Goal: Information Seeking & Learning: Learn about a topic

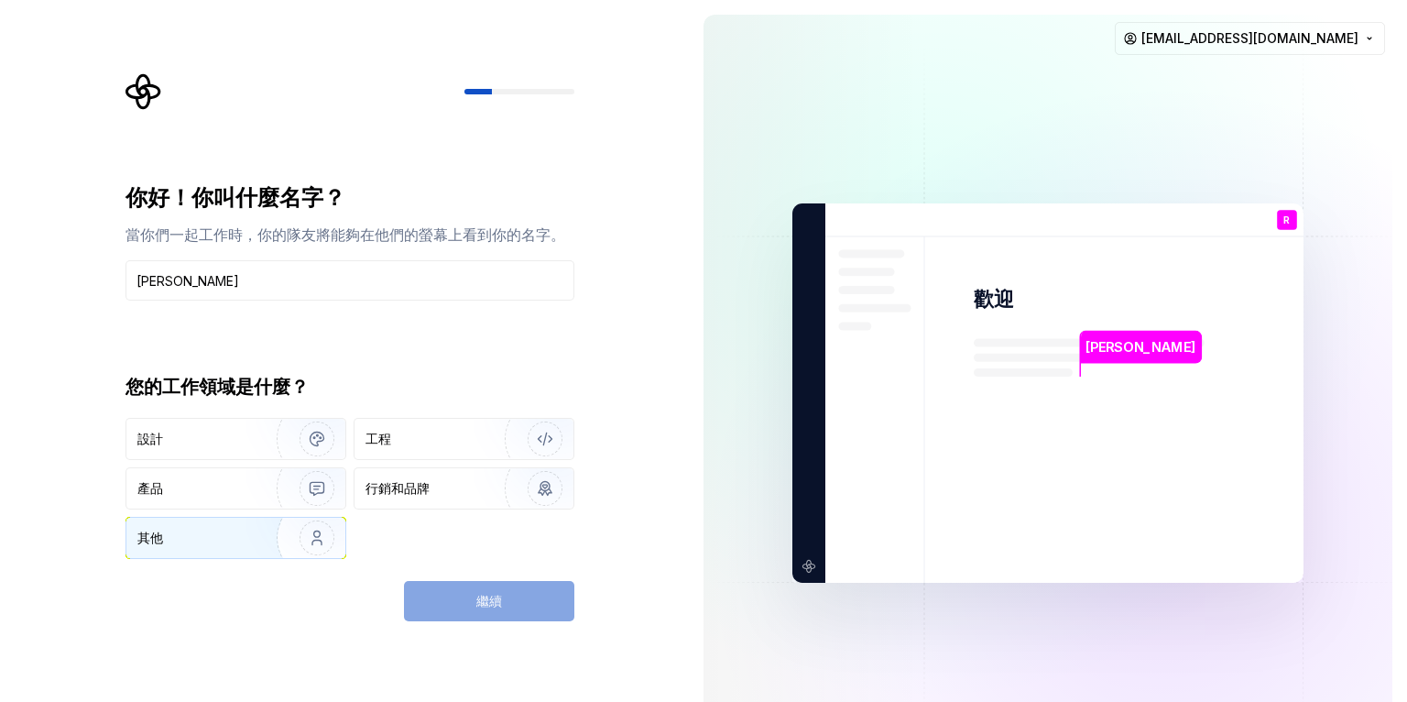
type input "[PERSON_NAME]"
click at [283, 528] on img "button" at bounding box center [304, 537] width 117 height 123
click at [481, 599] on font "繼續" at bounding box center [489, 601] width 26 height 16
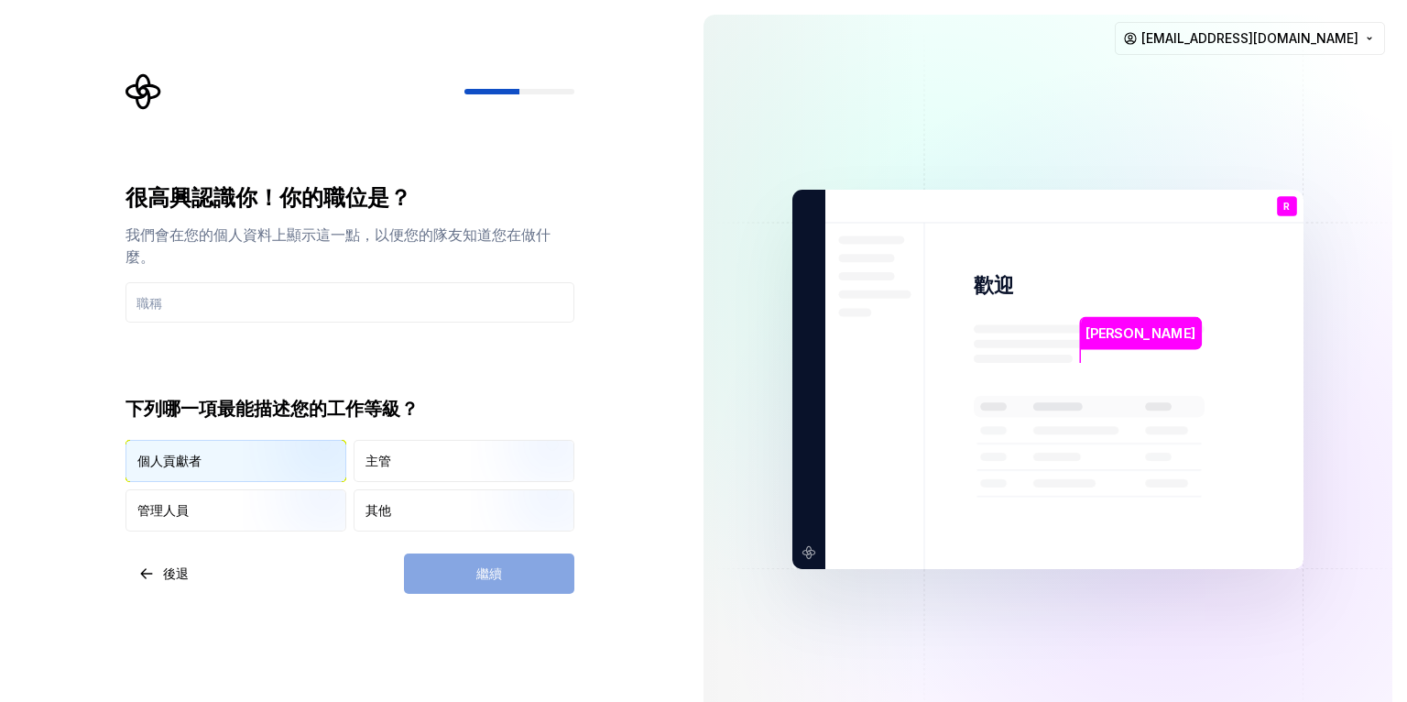
click at [225, 462] on div "個人貢獻者" at bounding box center [235, 461] width 219 height 40
click at [481, 571] on div "繼續" at bounding box center [489, 573] width 170 height 40
click at [462, 575] on div "繼續" at bounding box center [489, 573] width 170 height 40
click at [278, 308] on input "text" at bounding box center [349, 302] width 449 height 40
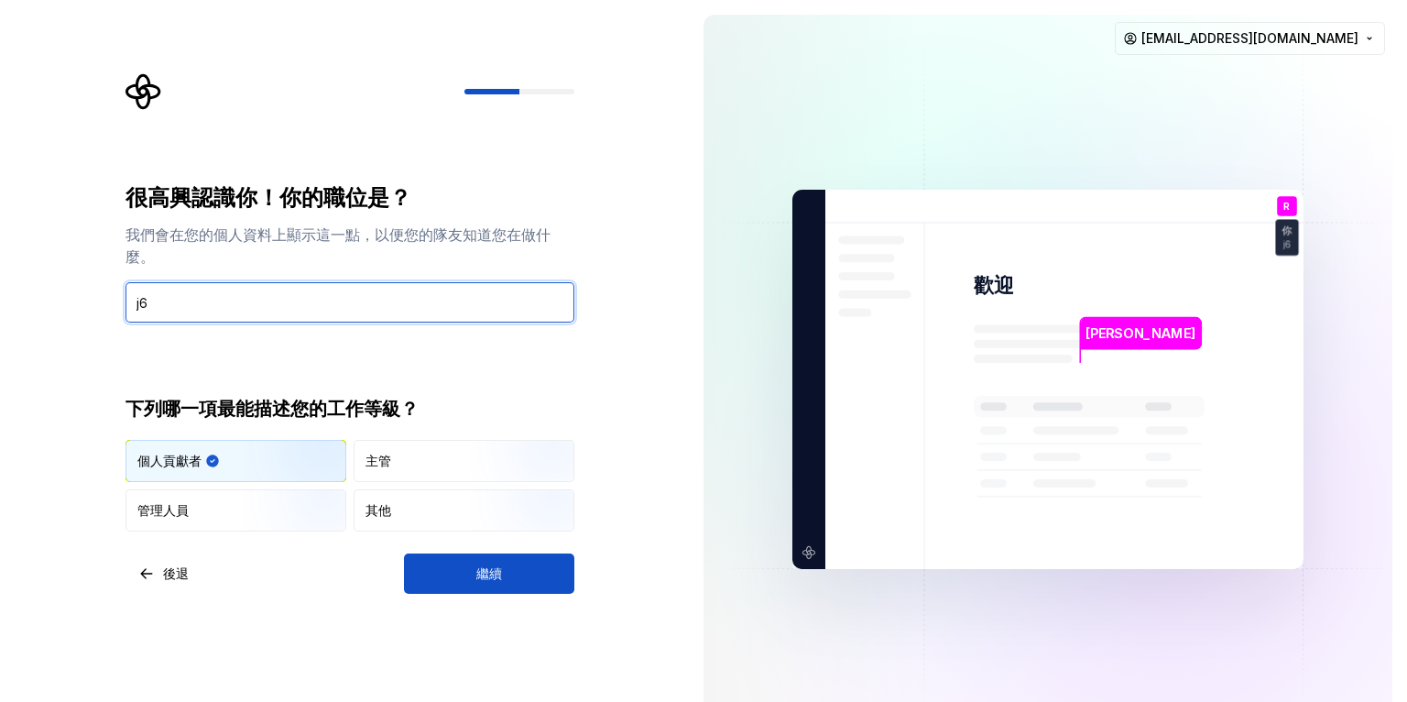
type input "j"
type input "無"
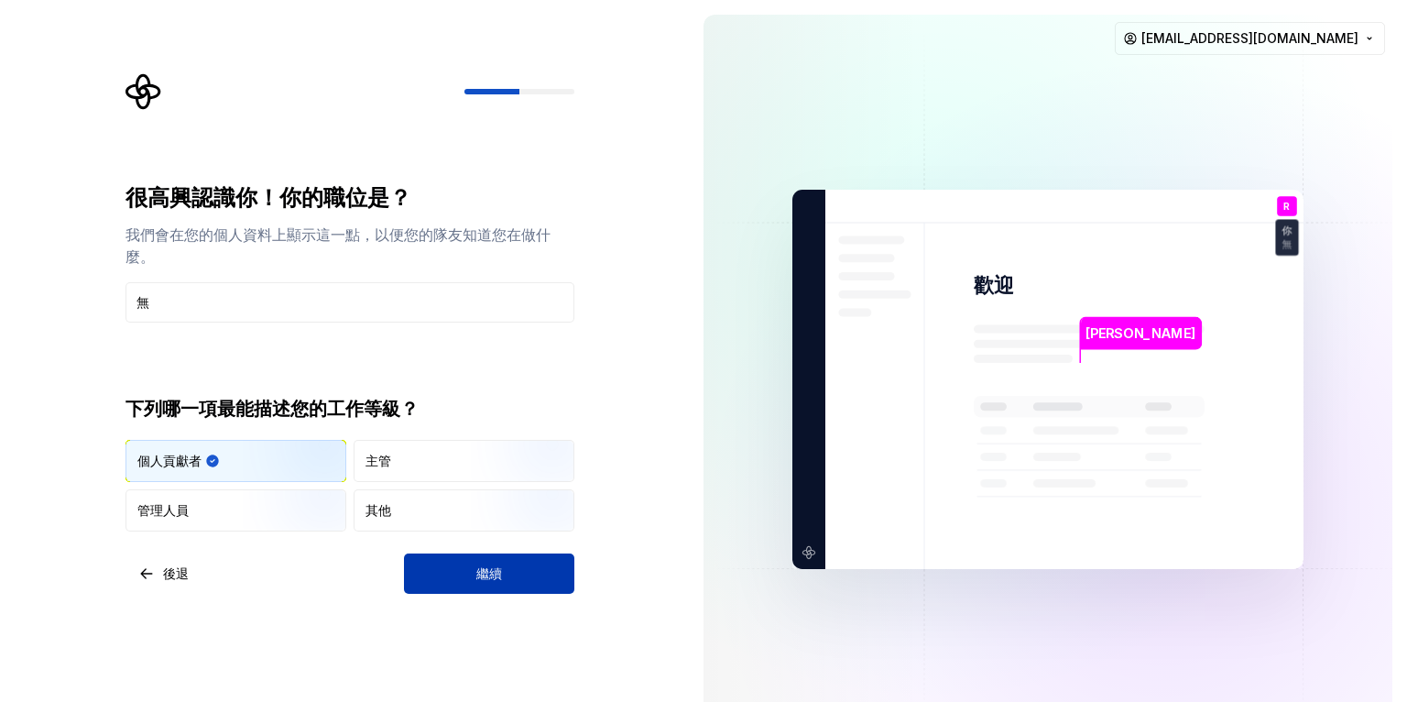
click at [491, 558] on button "繼續" at bounding box center [489, 573] width 170 height 40
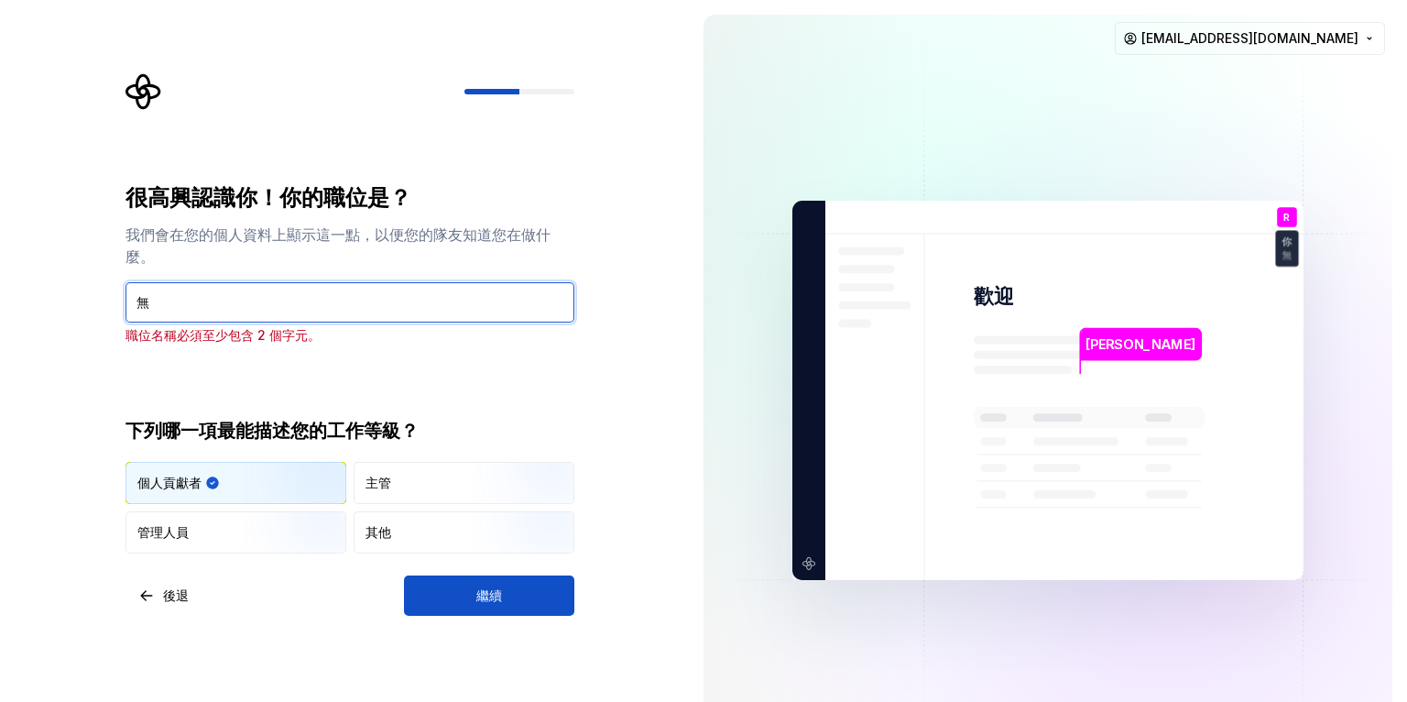
click at [180, 313] on input "無" at bounding box center [349, 302] width 449 height 40
type input "經理"
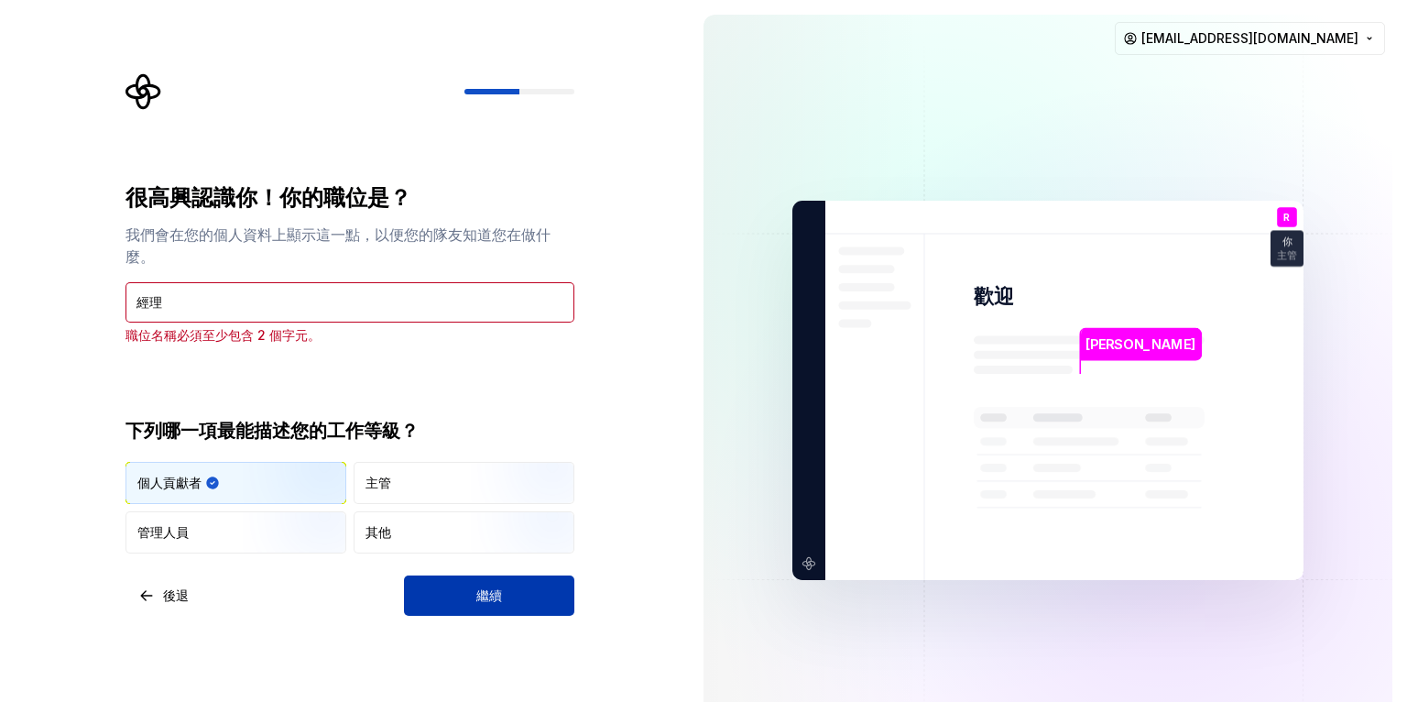
click at [513, 597] on button "繼續" at bounding box center [489, 595] width 170 height 40
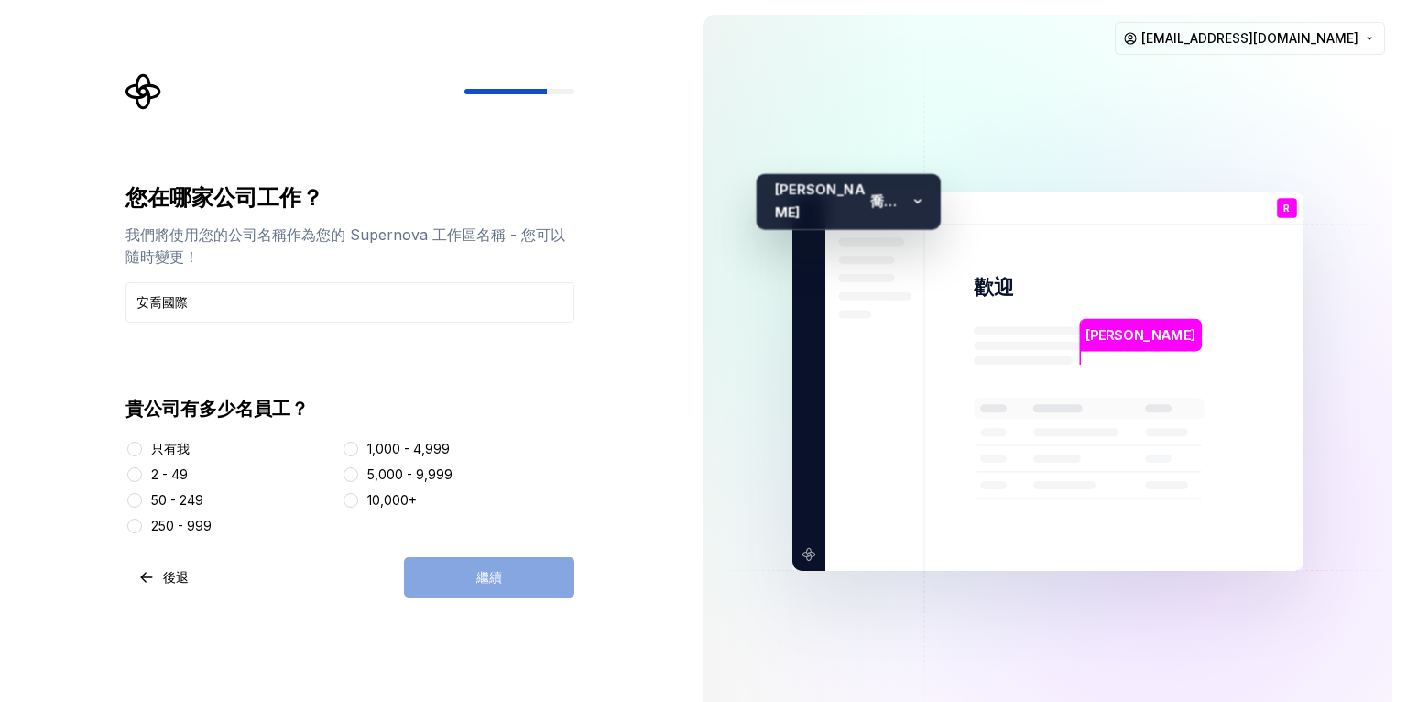
type input "安喬國際"
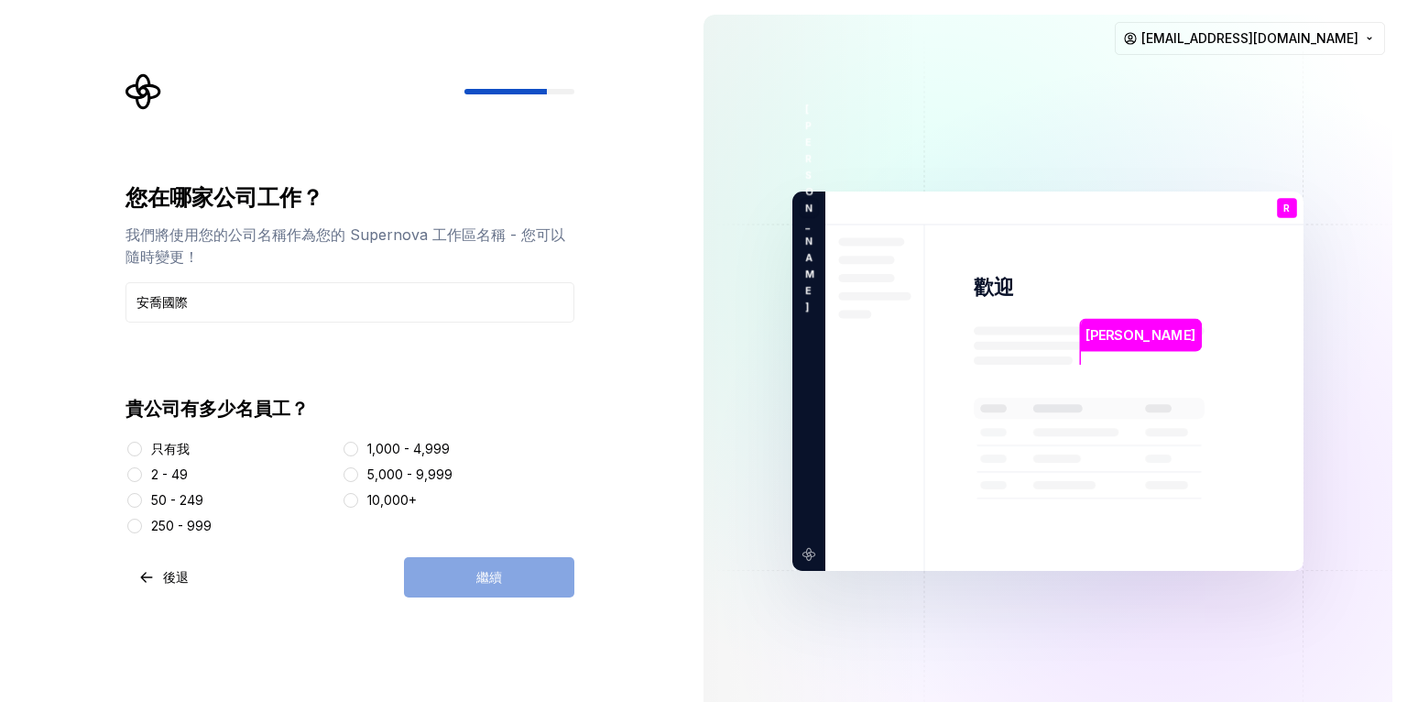
click at [153, 470] on font "2 - 49" at bounding box center [169, 474] width 37 height 16
click at [142, 470] on button "2 - 49" at bounding box center [134, 474] width 15 height 15
click at [484, 572] on font "繼續" at bounding box center [489, 577] width 26 height 16
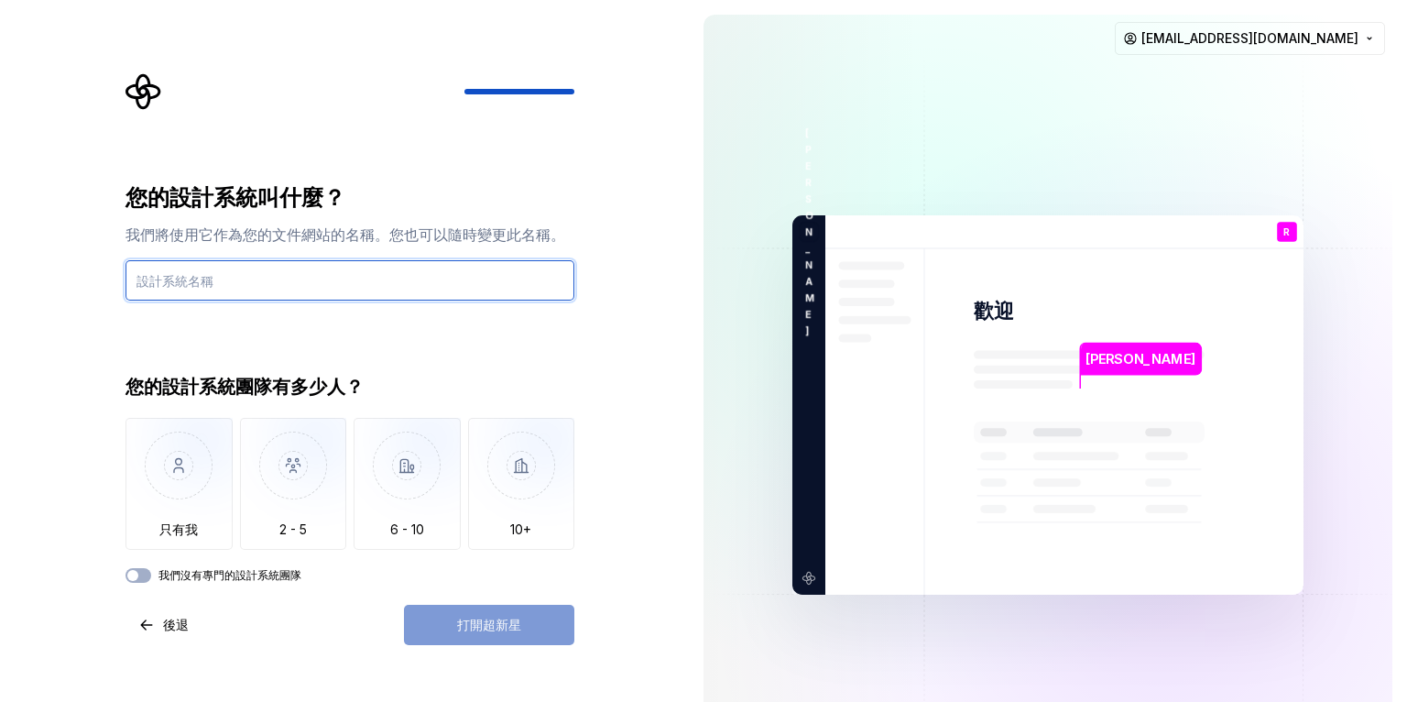
drag, startPoint x: 248, startPoint y: 278, endPoint x: 282, endPoint y: 282, distance: 34.1
click at [248, 278] on input "text" at bounding box center [349, 280] width 449 height 40
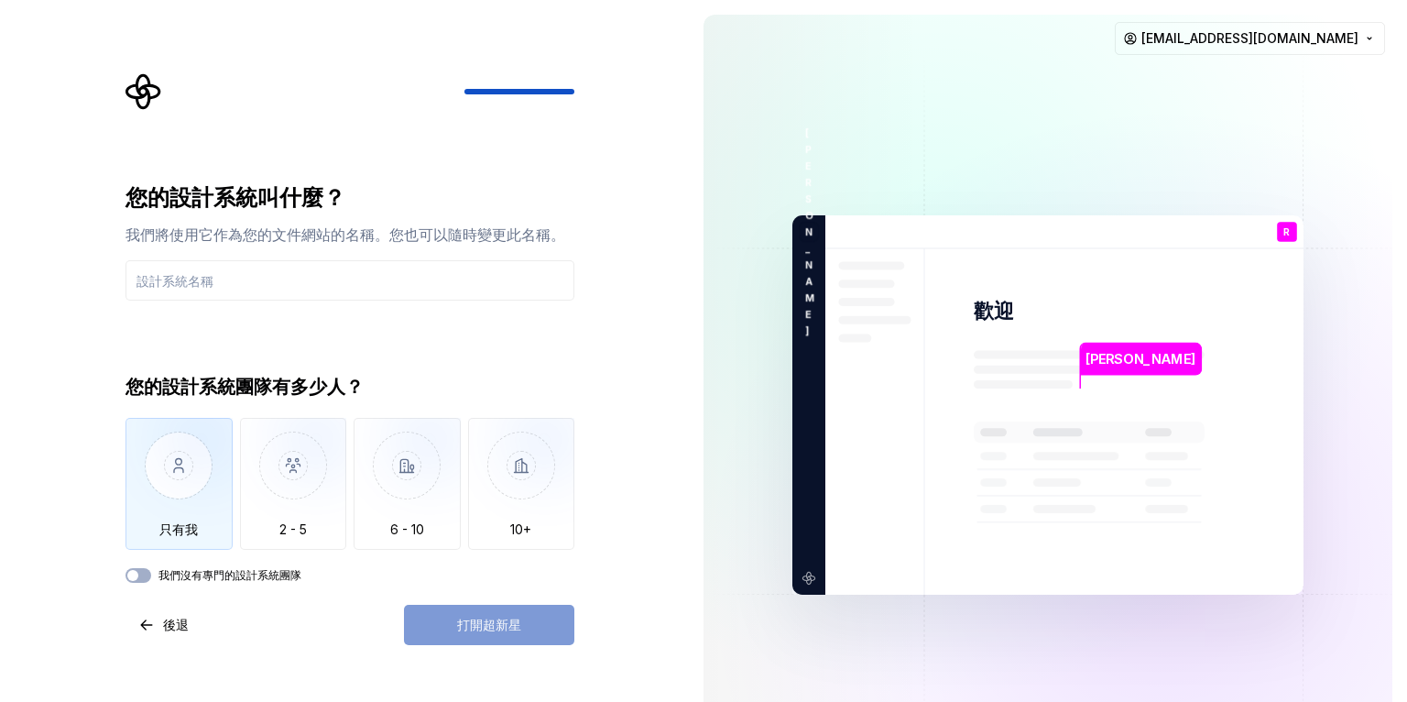
click at [194, 498] on img "button" at bounding box center [178, 479] width 107 height 123
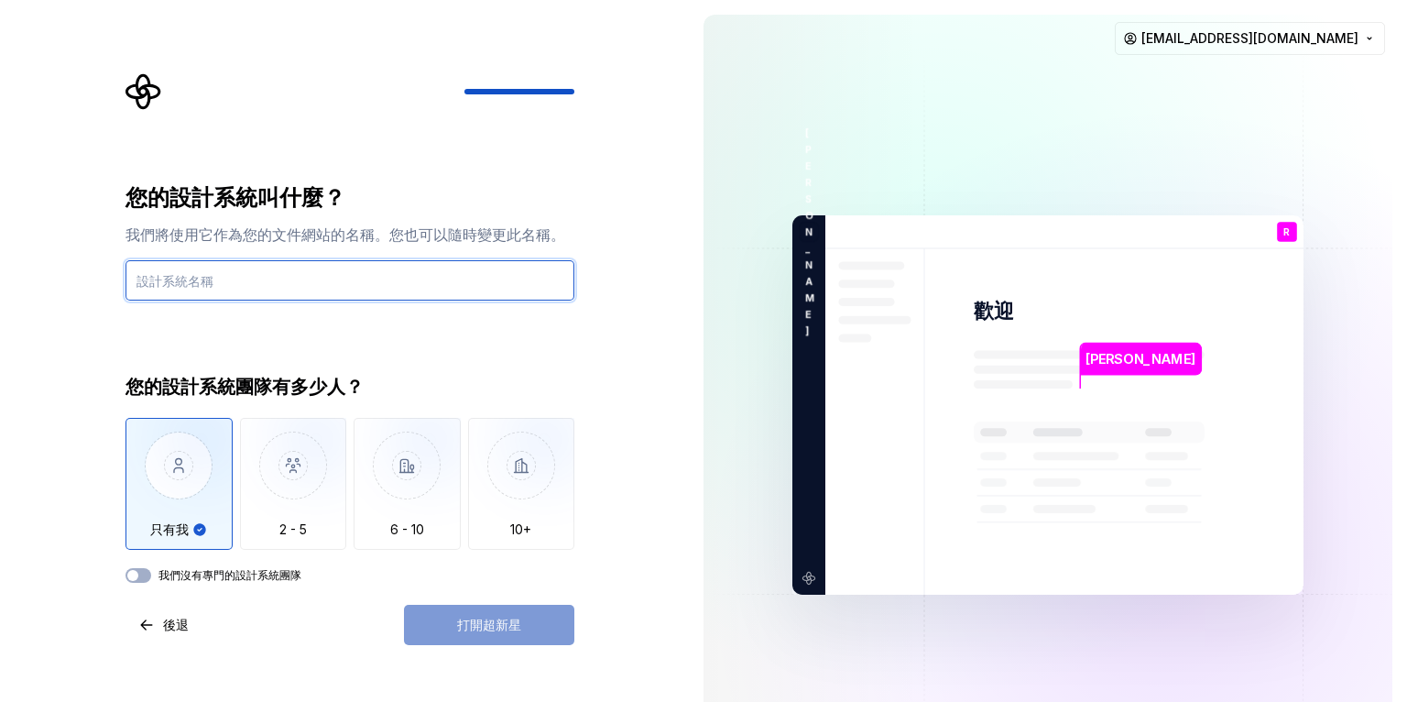
click at [281, 282] on input "text" at bounding box center [349, 280] width 449 height 40
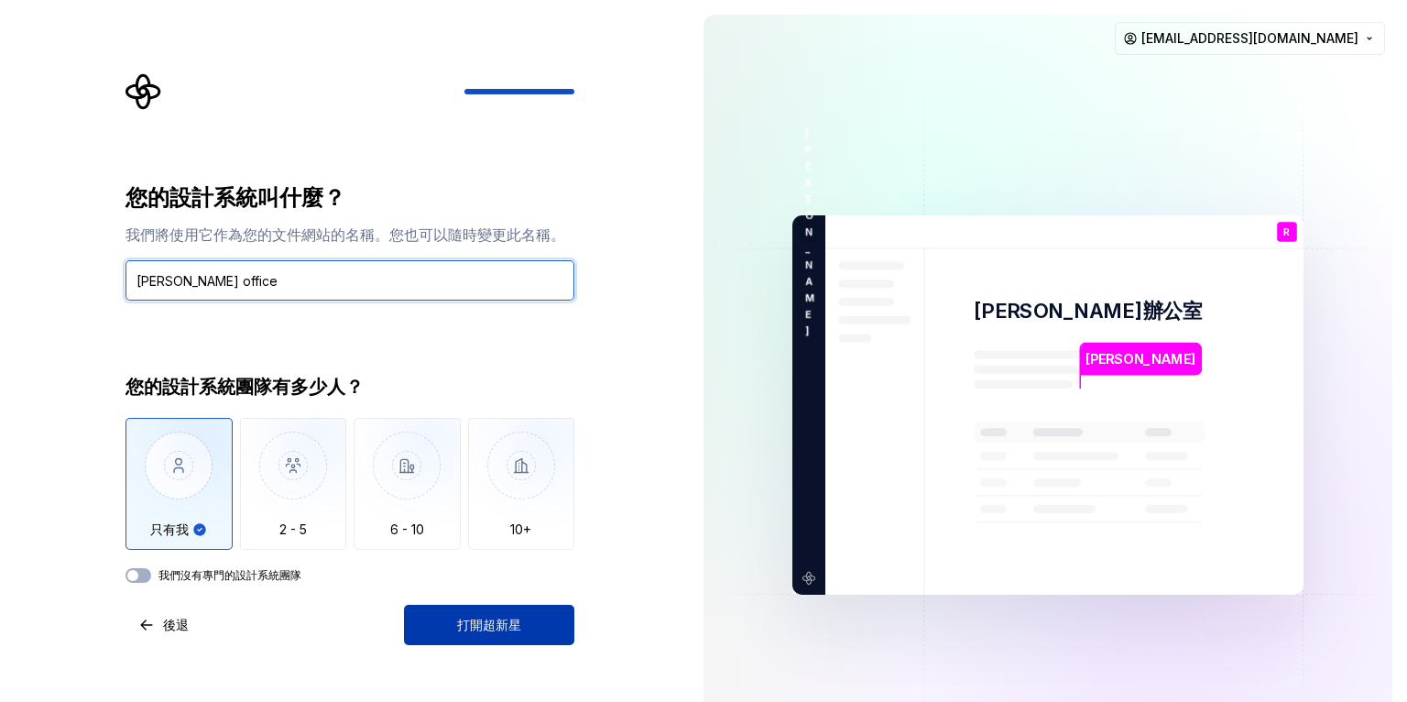
type input "[PERSON_NAME] office"
click at [234, 571] on font "我們沒有專門的設計系統團隊" at bounding box center [229, 575] width 143 height 14
click at [151, 571] on button "我們沒有專門的設計系統團隊" at bounding box center [138, 575] width 26 height 15
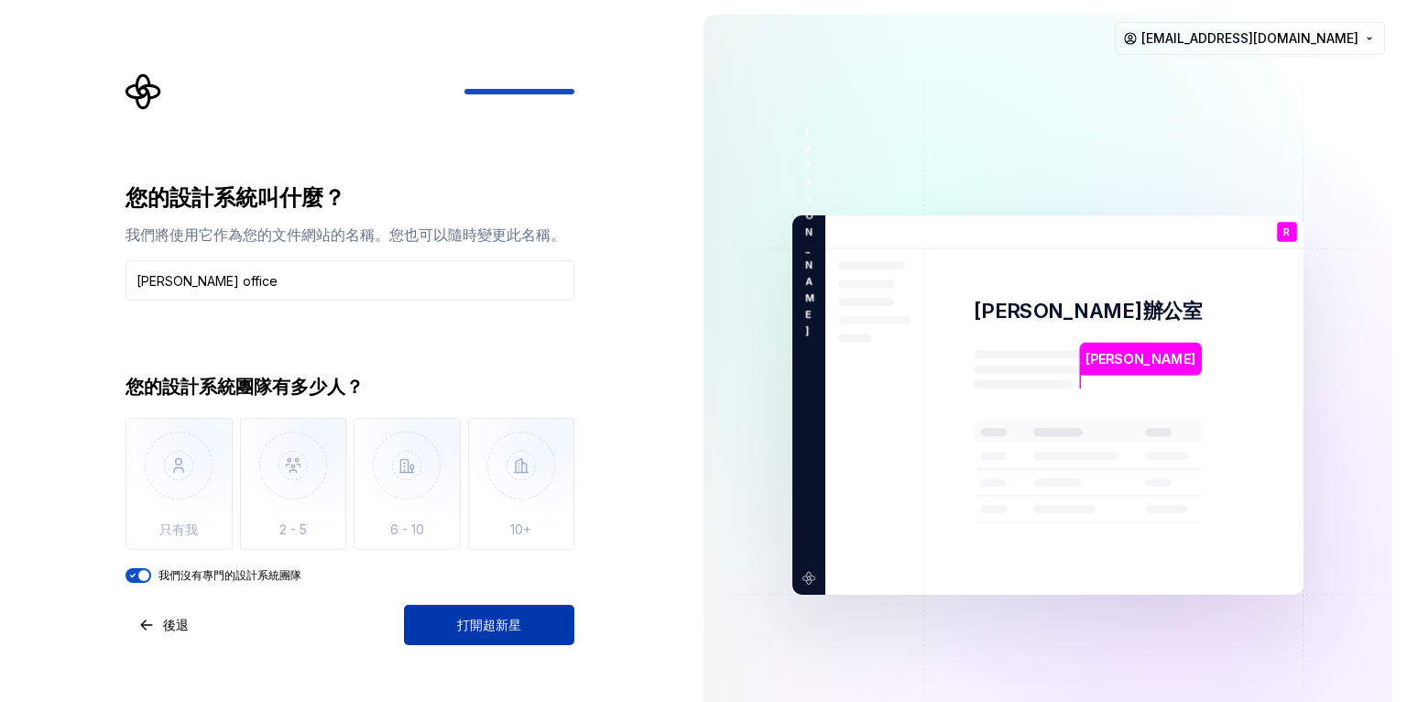
click at [257, 575] on font "我們沒有專門的設計系統團隊" at bounding box center [229, 575] width 143 height 14
click at [151, 575] on button "我們沒有專門的設計系統團隊" at bounding box center [138, 575] width 26 height 15
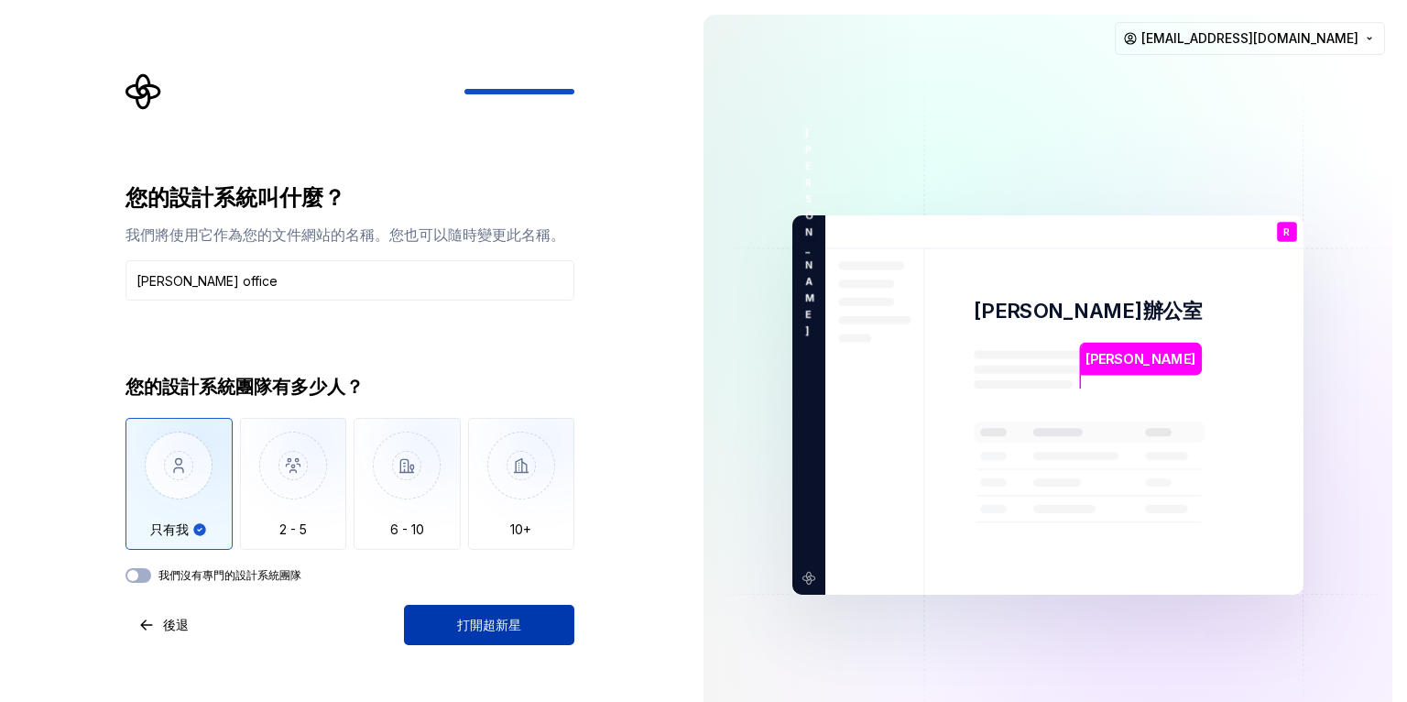
click at [502, 628] on font "打開超新星" at bounding box center [489, 624] width 64 height 16
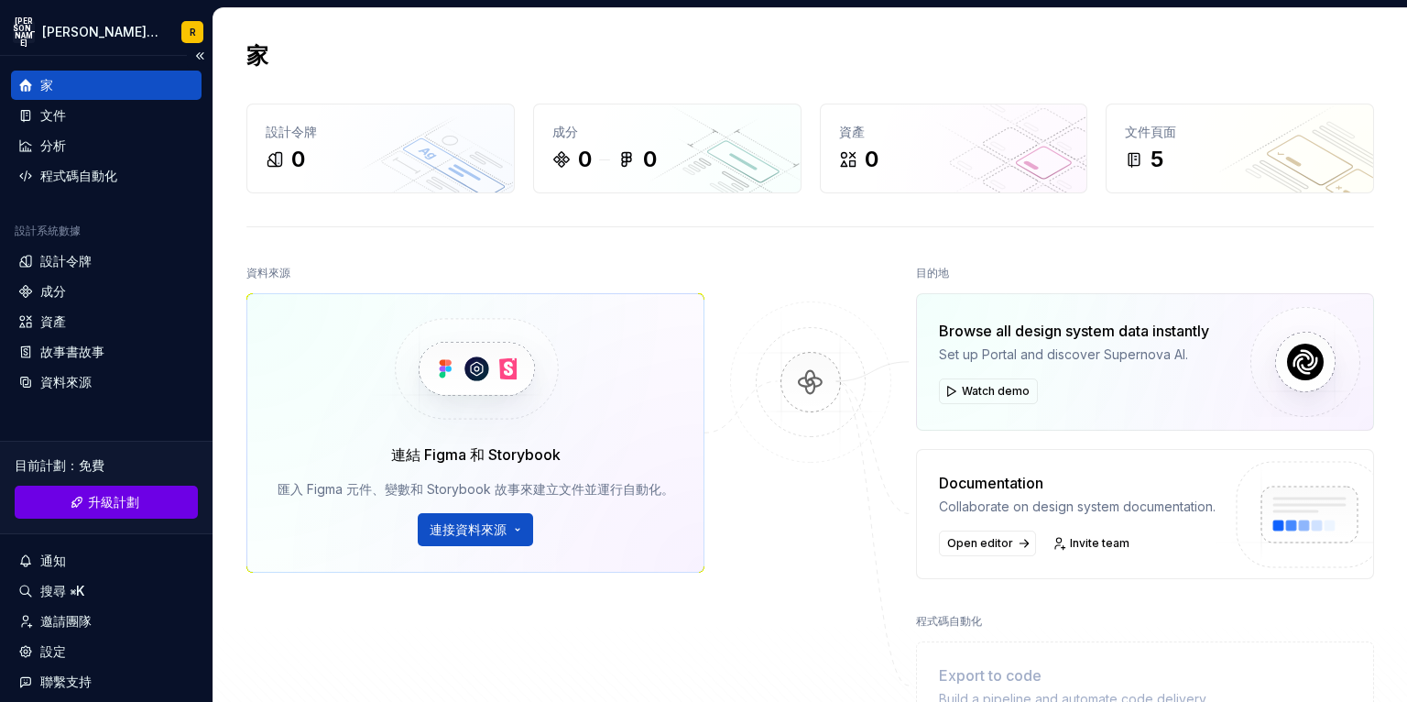
click at [125, 496] on font "升級計劃" at bounding box center [113, 502] width 51 height 16
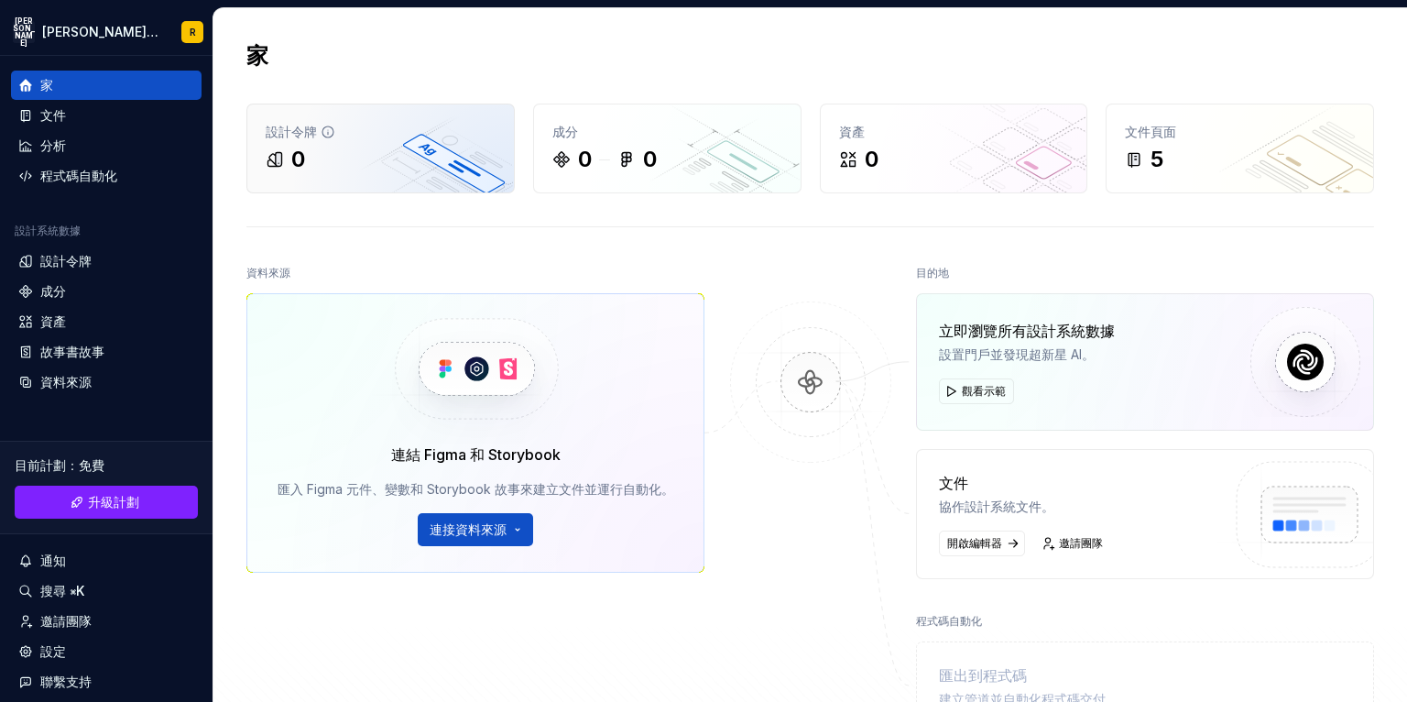
click at [344, 156] on div "0" at bounding box center [381, 159] width 230 height 29
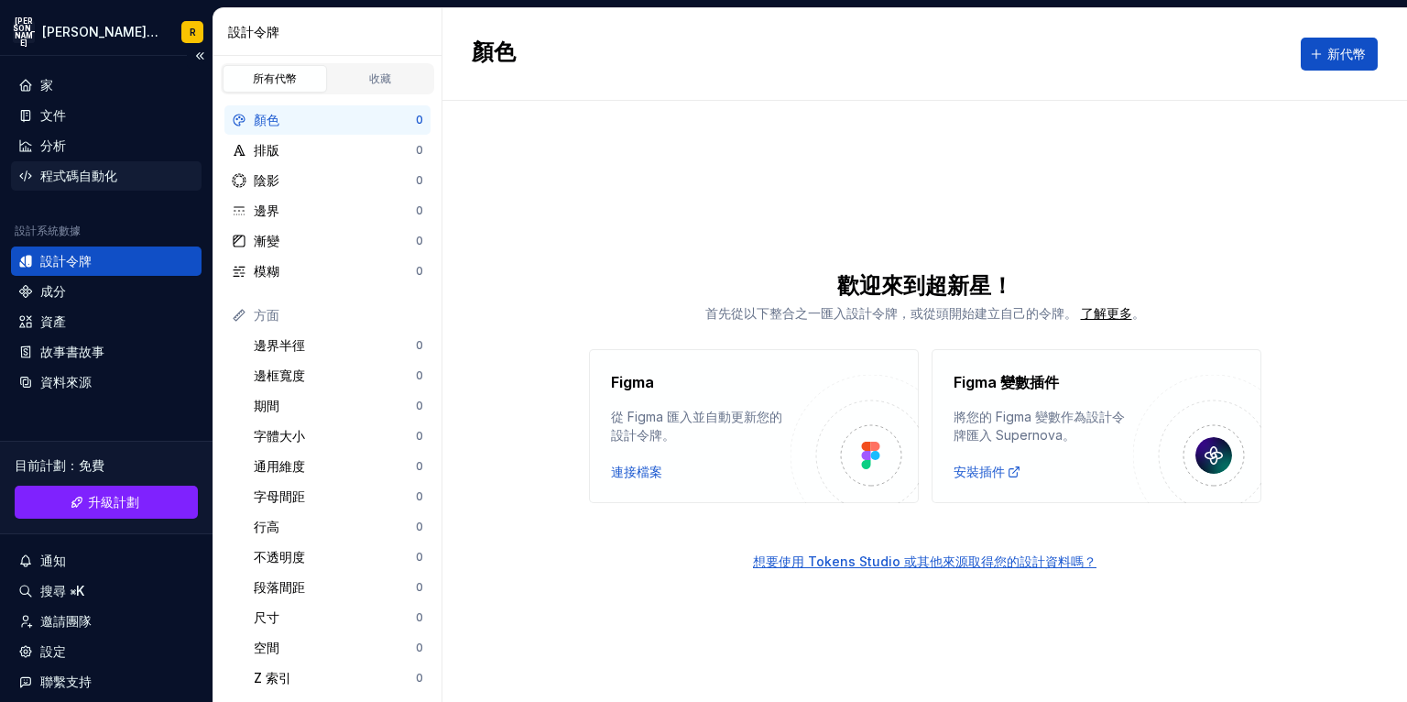
click at [121, 170] on div "程式碼自動化" at bounding box center [106, 176] width 176 height 18
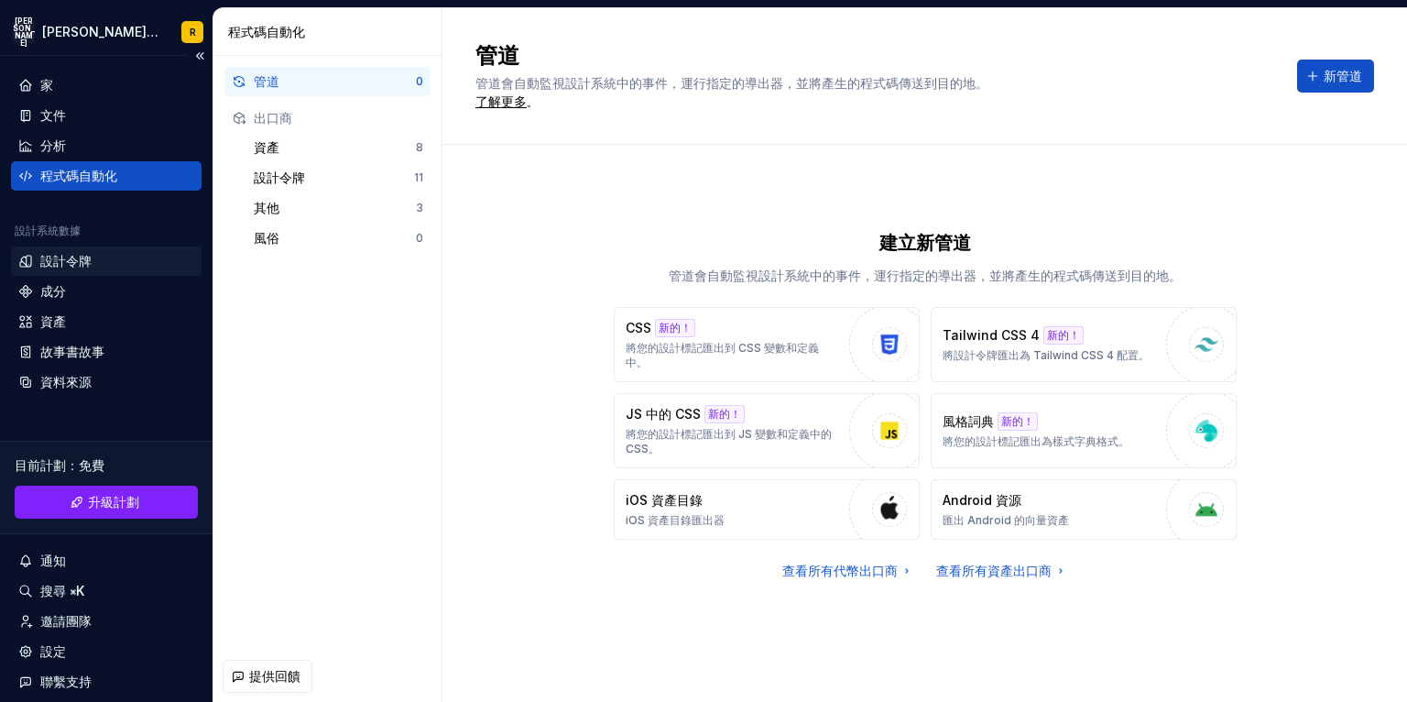
click at [147, 271] on div "設計令牌" at bounding box center [106, 260] width 191 height 29
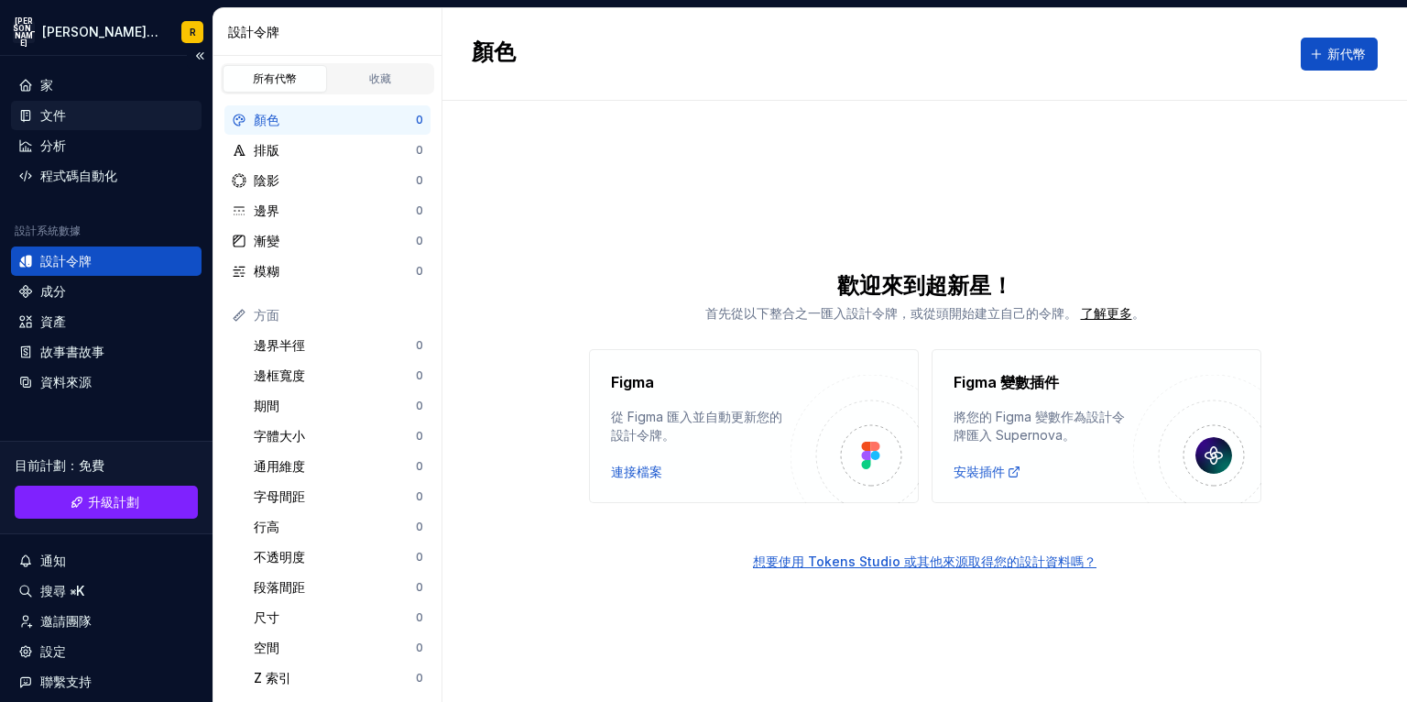
click at [81, 126] on div "文件" at bounding box center [106, 115] width 191 height 29
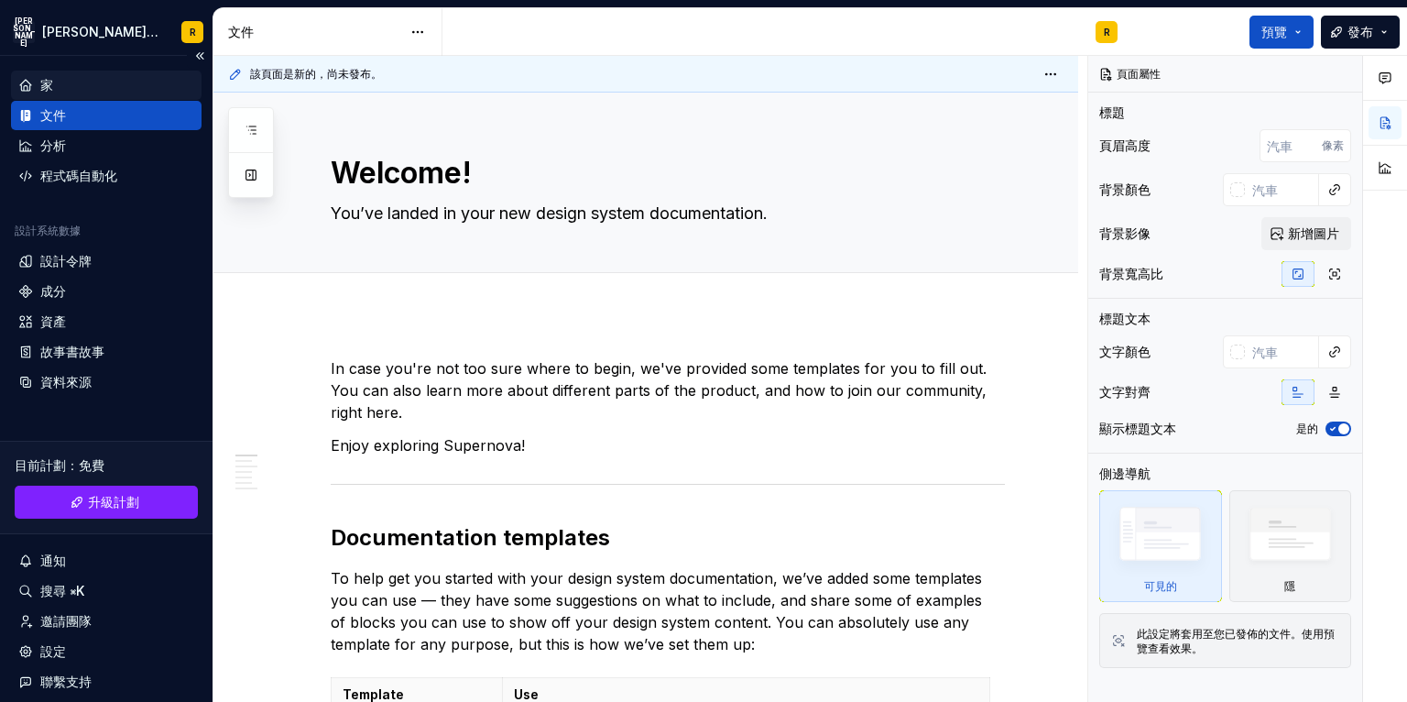
click at [116, 88] on div "家" at bounding box center [106, 85] width 176 height 18
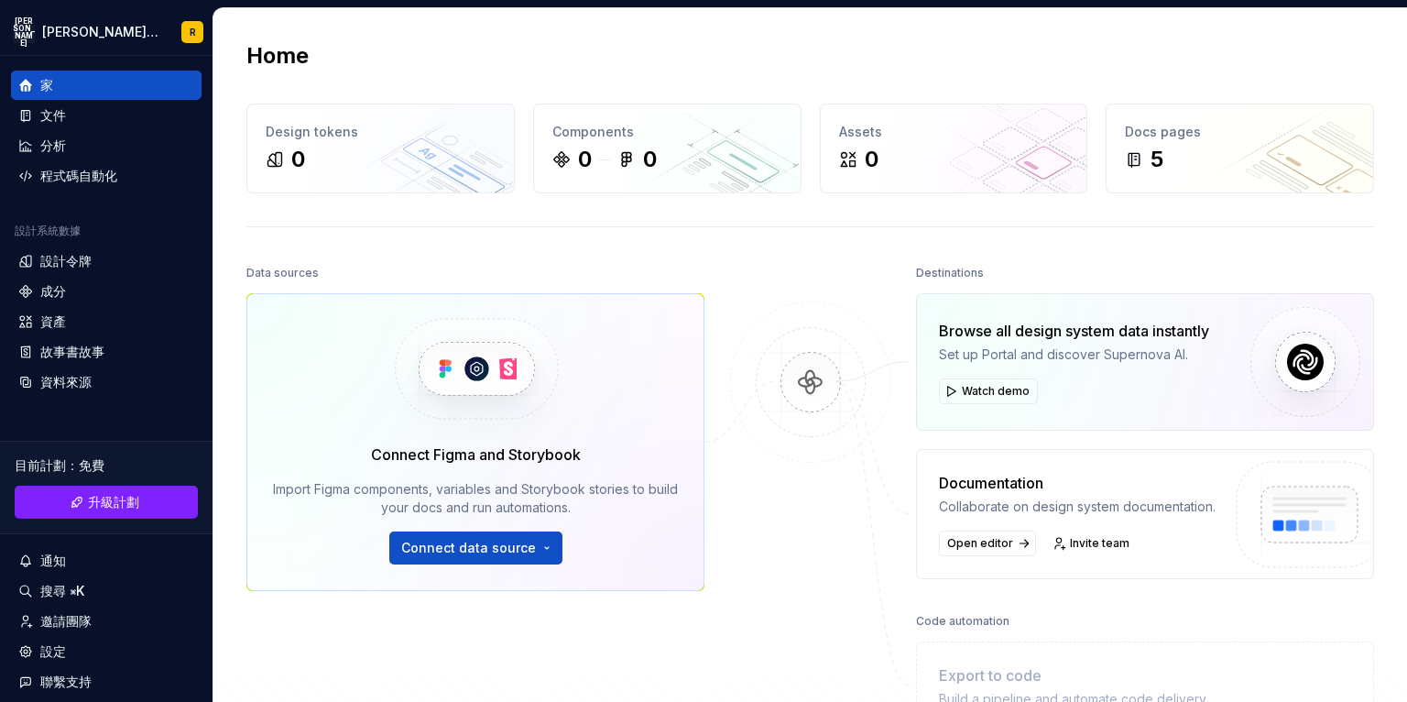
click at [762, 265] on div at bounding box center [810, 495] width 183 height 471
click at [62, 260] on font "設計令牌" at bounding box center [65, 261] width 51 height 16
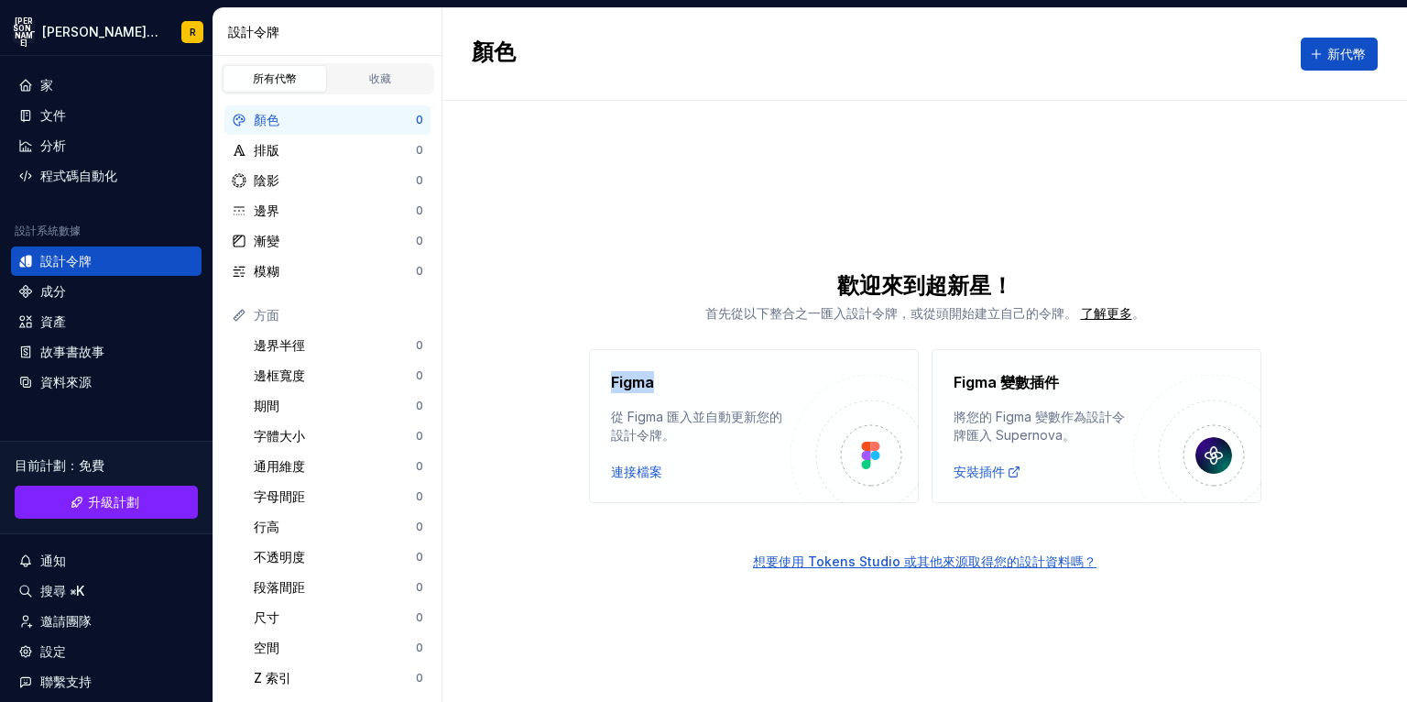
drag, startPoint x: 662, startPoint y: 380, endPoint x: 587, endPoint y: 380, distance: 75.1
click at [587, 380] on div "Figma 從 Figma 匯入並自動更新您的設計令牌。 連接檔案 Figma 變數插件 將您的 Figma 變數作為設計令牌匯入 Supernova。 安裝…" at bounding box center [924, 426] width 965 height 154
drag, startPoint x: 630, startPoint y: 379, endPoint x: 640, endPoint y: 297, distance: 83.1
click at [640, 297] on div "歡迎來到超新星！" at bounding box center [924, 285] width 965 height 29
click at [350, 73] on div "收藏" at bounding box center [381, 78] width 92 height 15
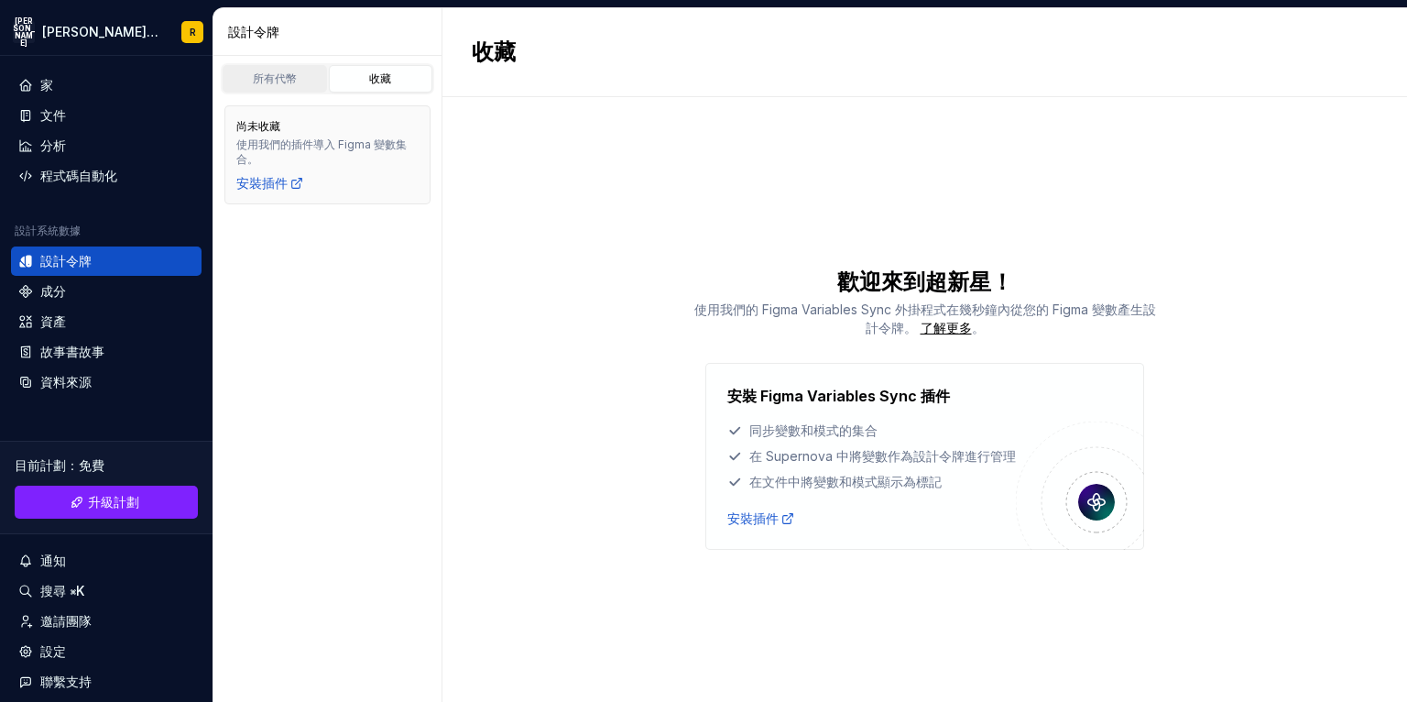
click at [275, 82] on font "所有代幣" at bounding box center [275, 78] width 44 height 14
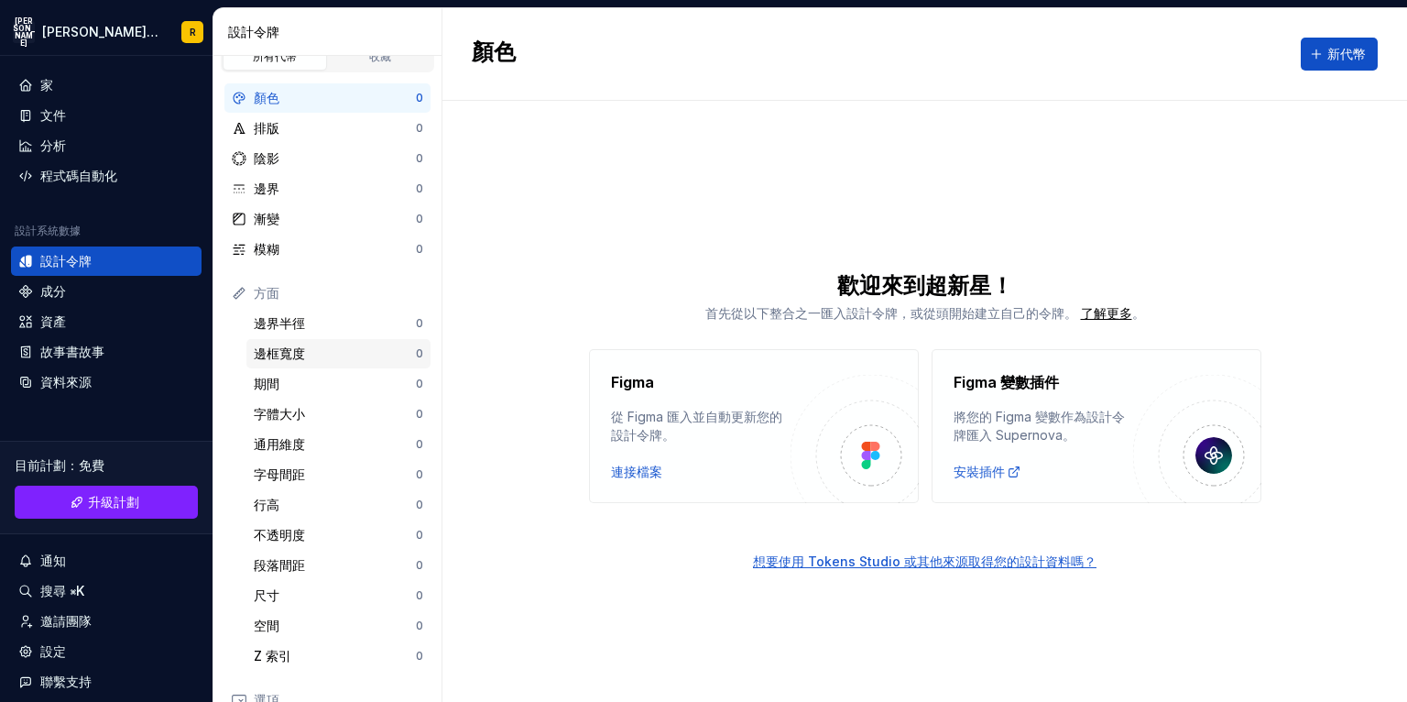
scroll to position [7, 0]
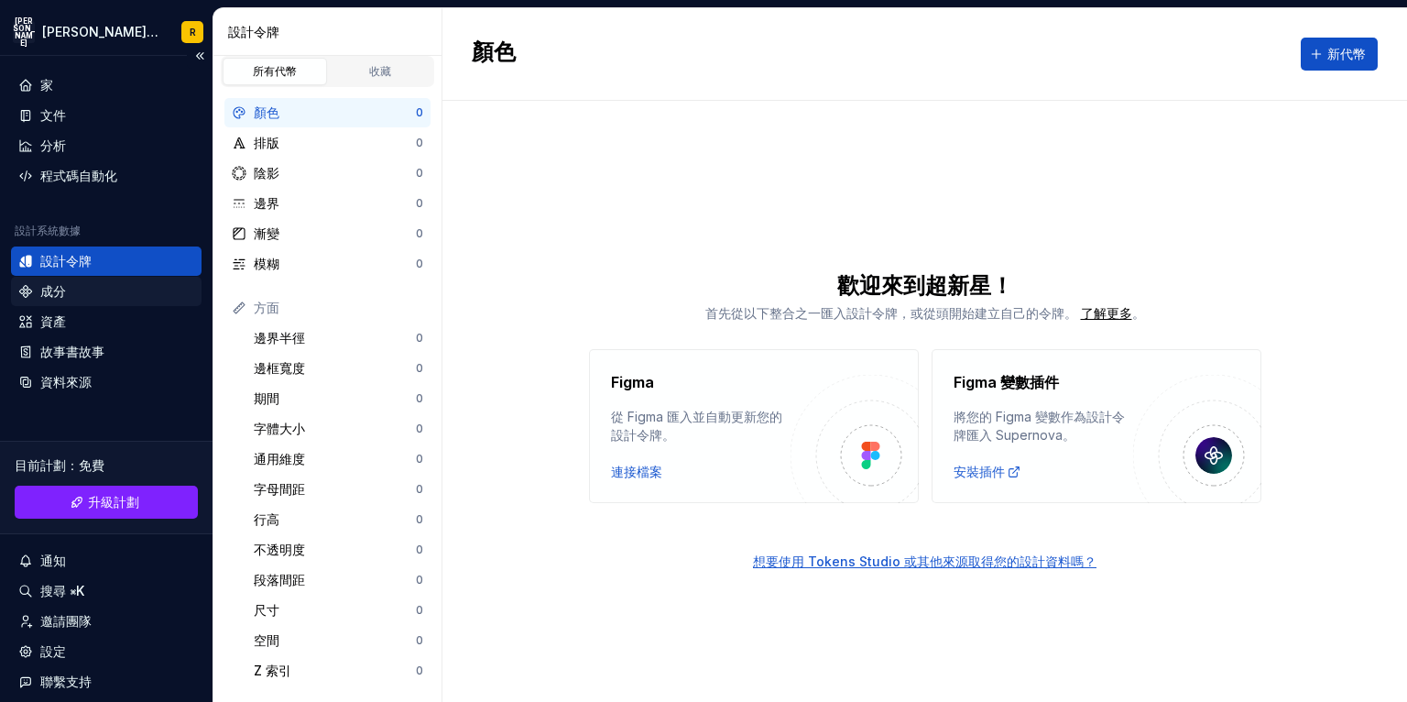
click at [130, 299] on div "成分" at bounding box center [106, 291] width 176 height 18
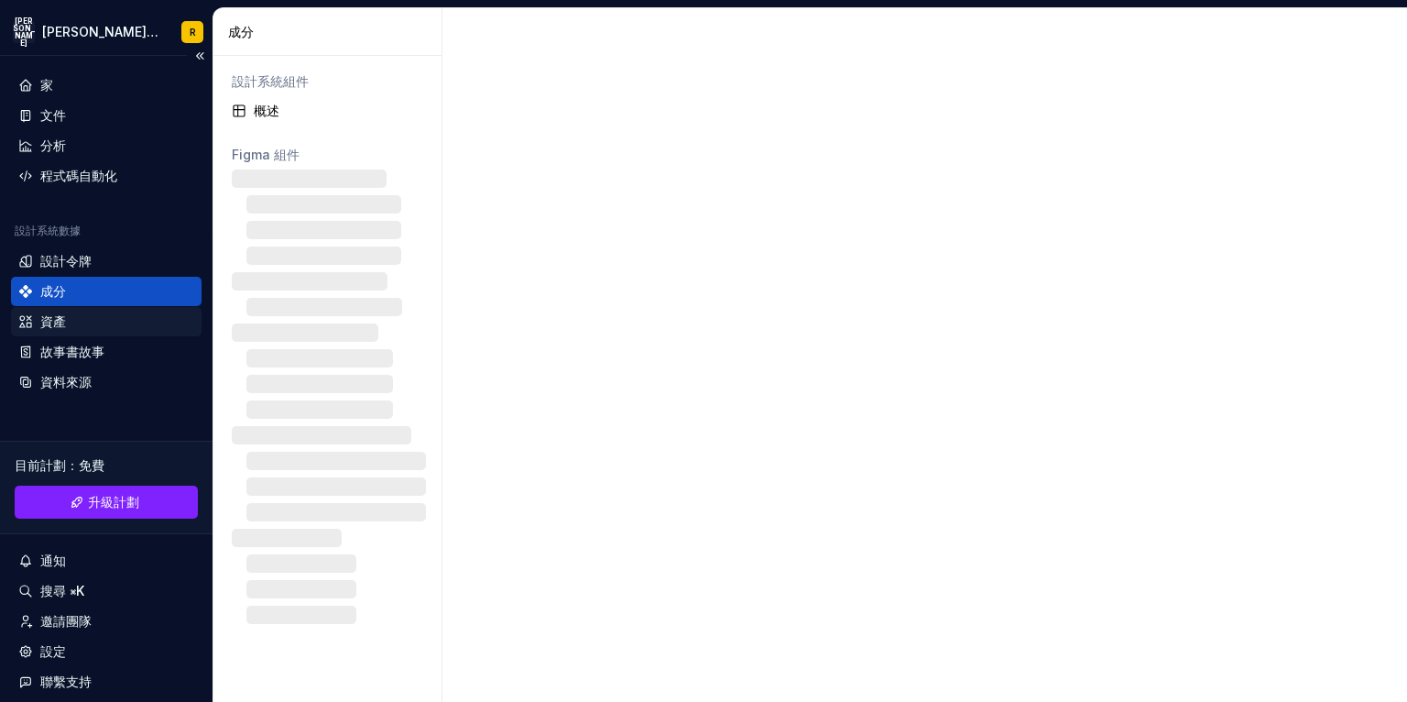
scroll to position [88, 0]
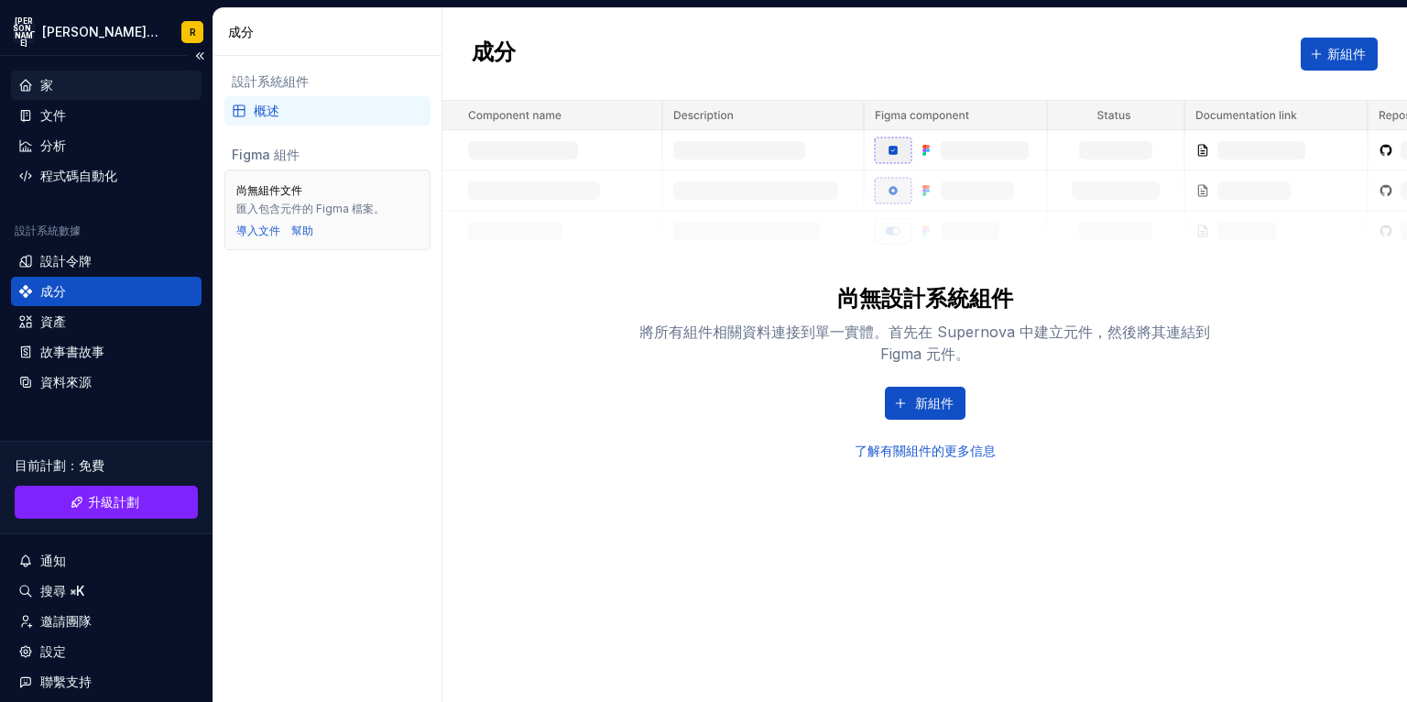
drag, startPoint x: 571, startPoint y: 48, endPoint x: 49, endPoint y: 84, distance: 522.5
click at [49, 84] on font "家" at bounding box center [46, 85] width 13 height 16
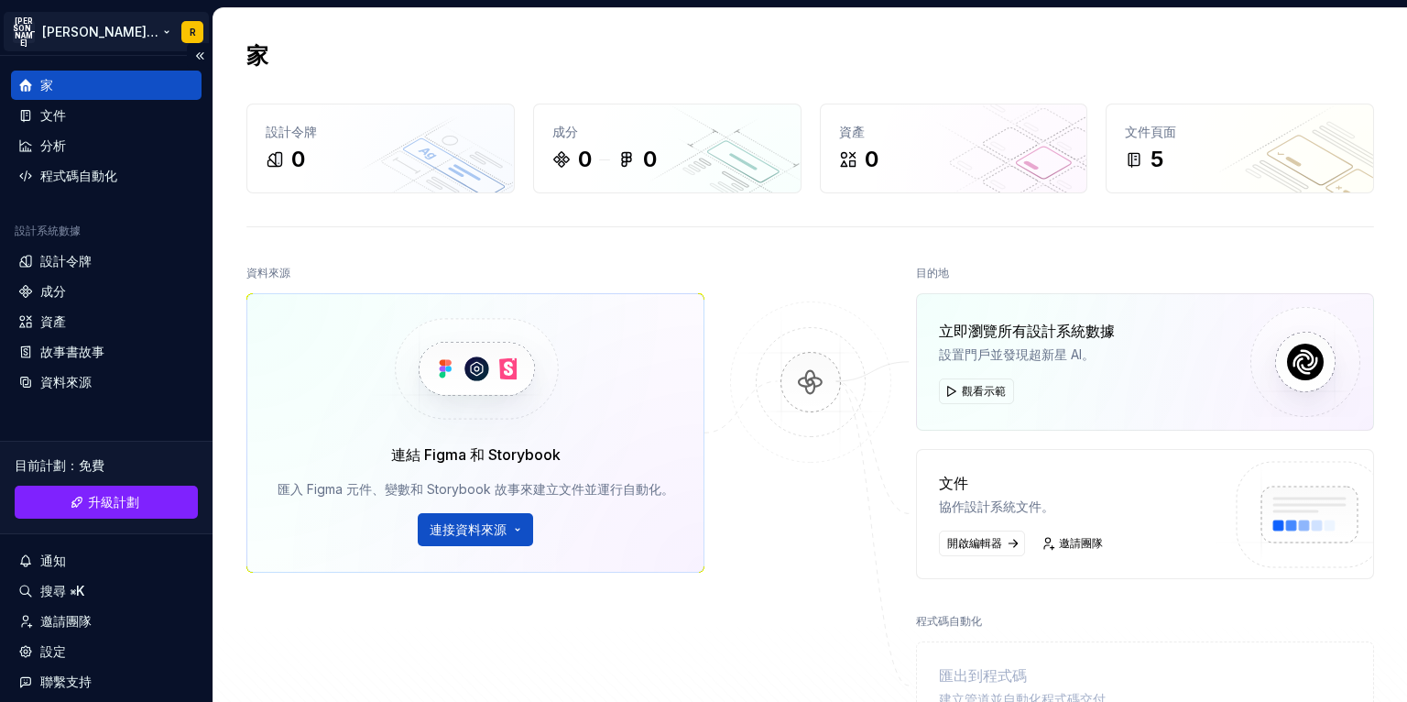
click at [28, 35] on html "原文 為這個翻譯評分 你的意見回饋將用於協助改善 Google 翻譯品質 安 [PERSON_NAME]辦公室 R 家 文件 分析 程式碼自動化 設計系統數據…" at bounding box center [703, 351] width 1407 height 702
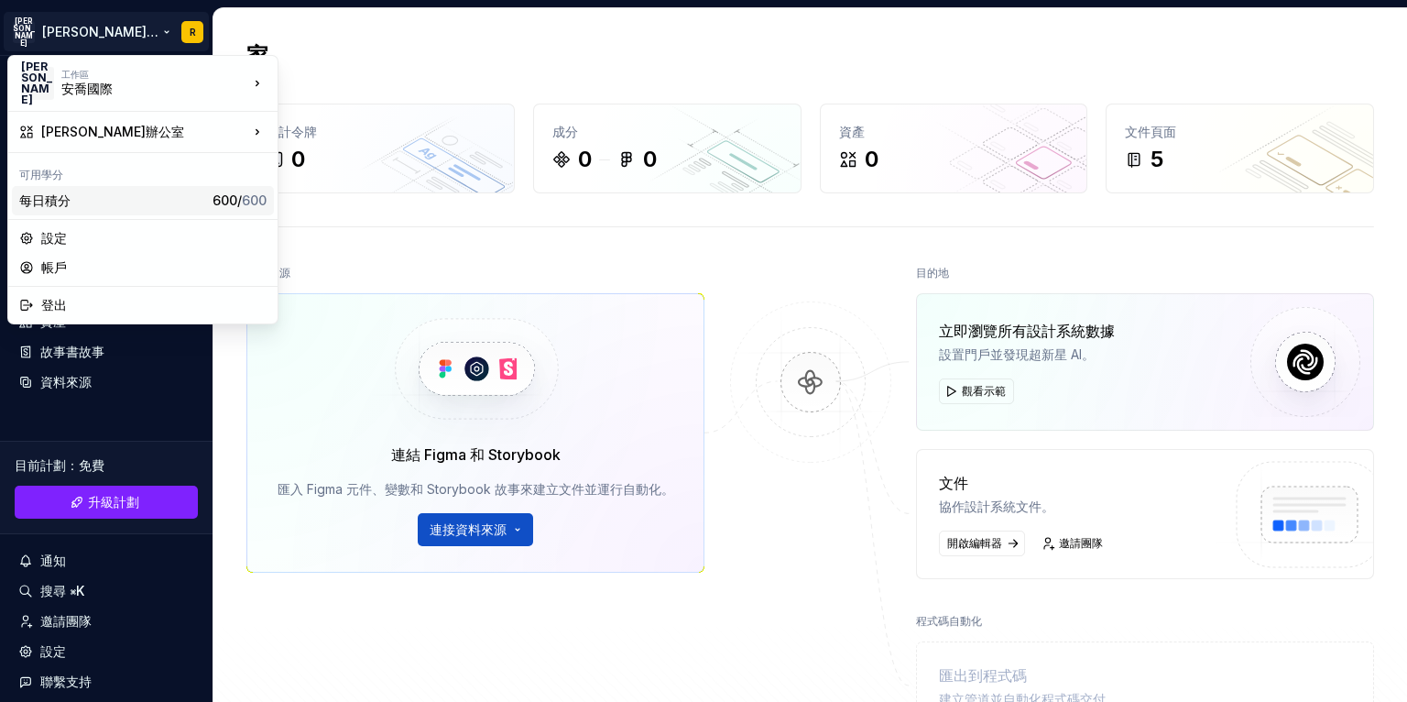
click at [198, 204] on div "每日積分 600 / 600" at bounding box center [143, 200] width 262 height 29
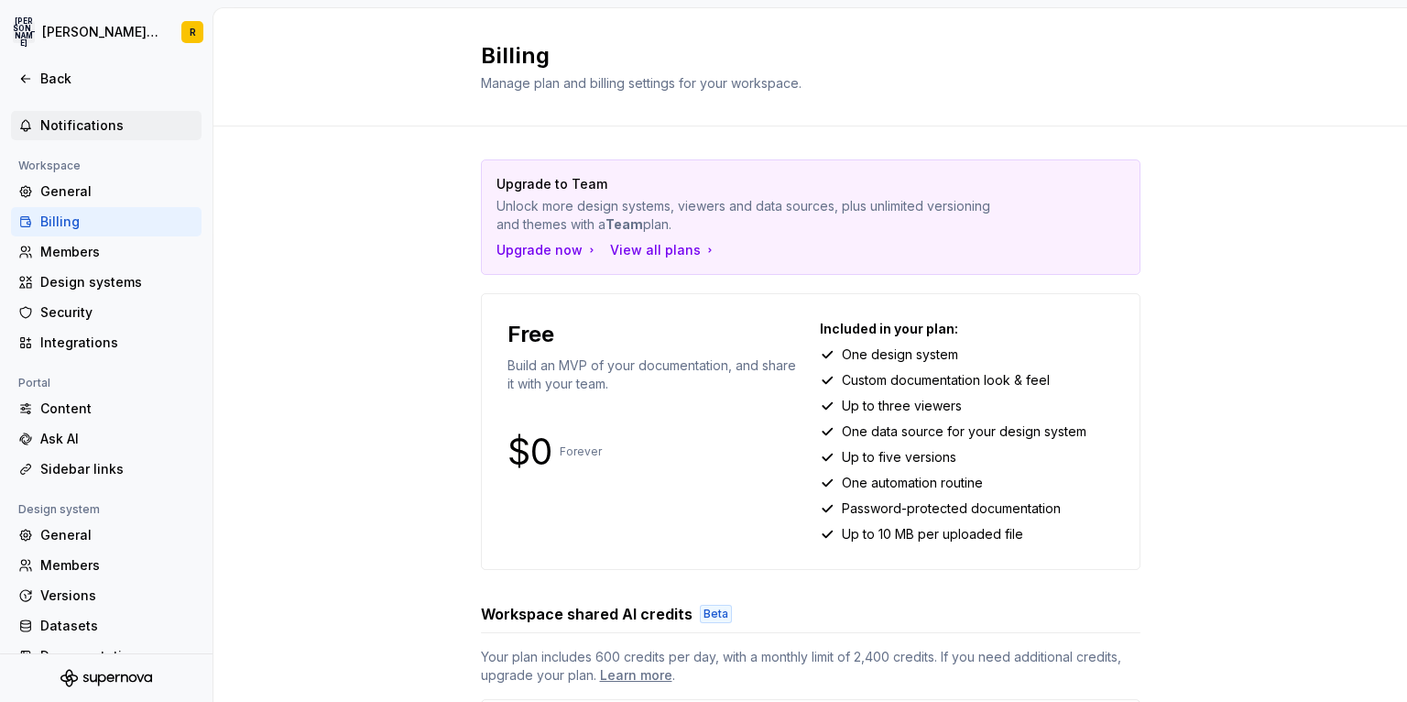
scroll to position [105, 0]
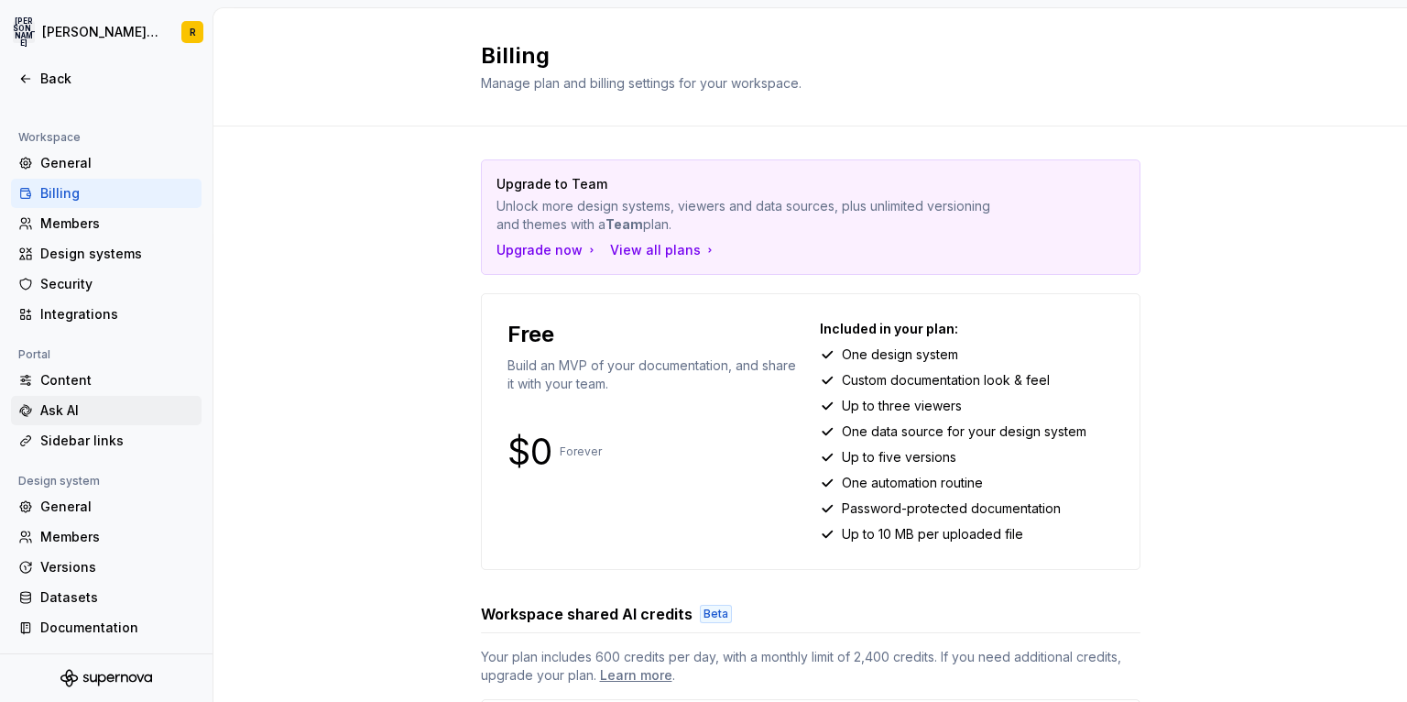
click at [108, 403] on div "Ask AI" at bounding box center [117, 410] width 154 height 18
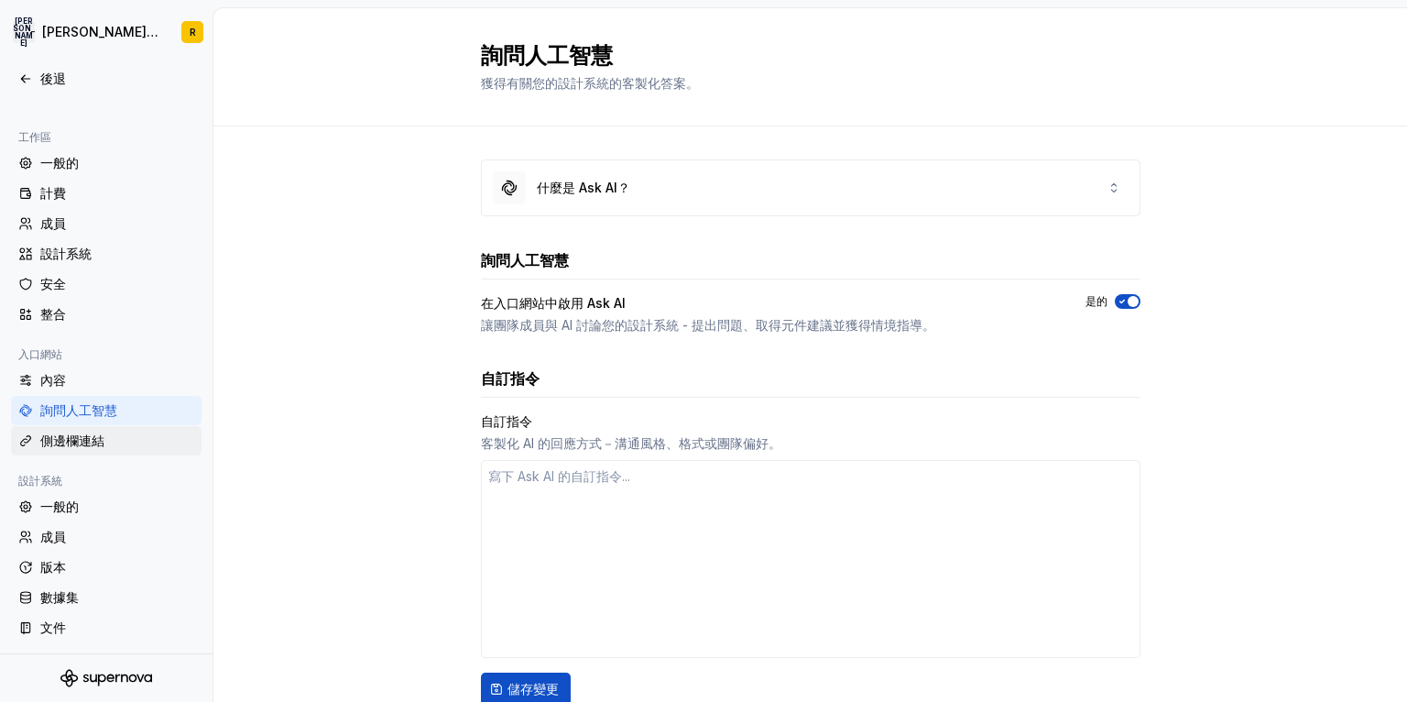
click at [64, 437] on font "側邊欄連結" at bounding box center [72, 440] width 64 height 16
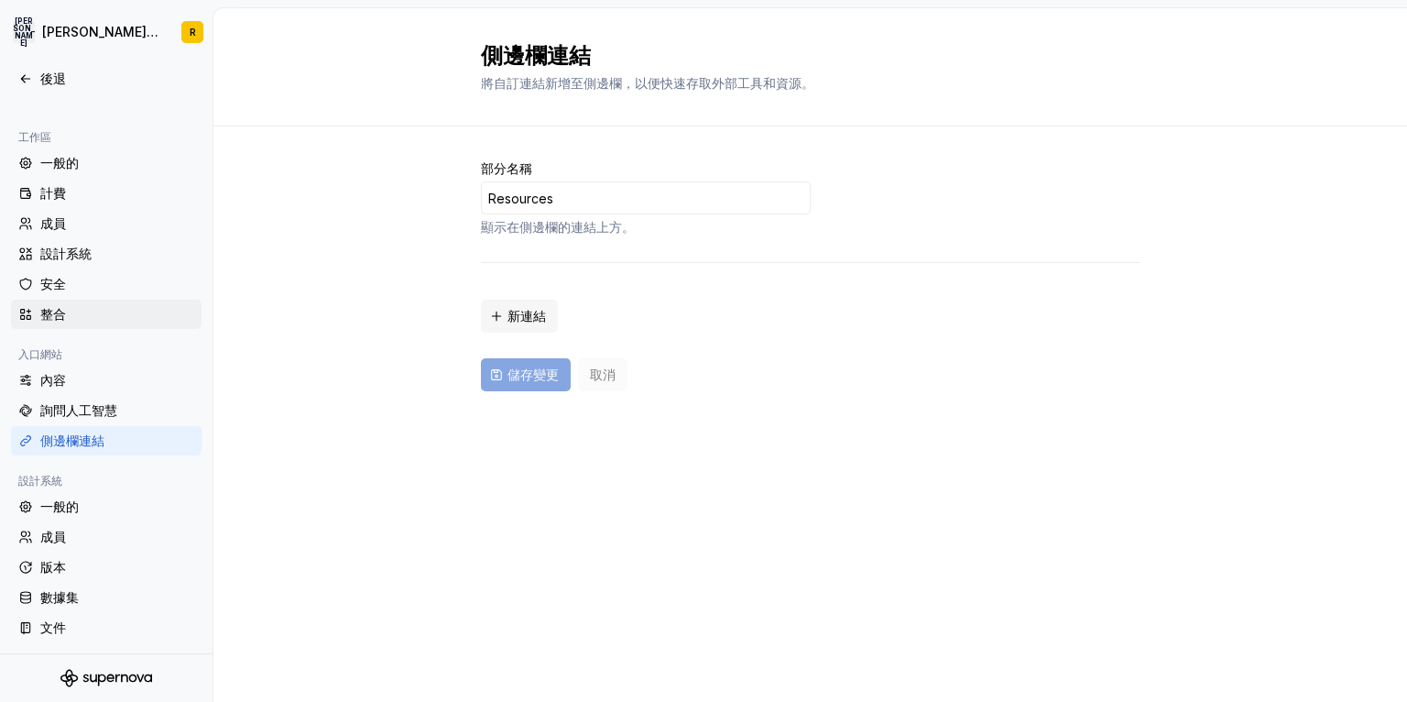
click at [65, 305] on font "整合" at bounding box center [53, 314] width 26 height 18
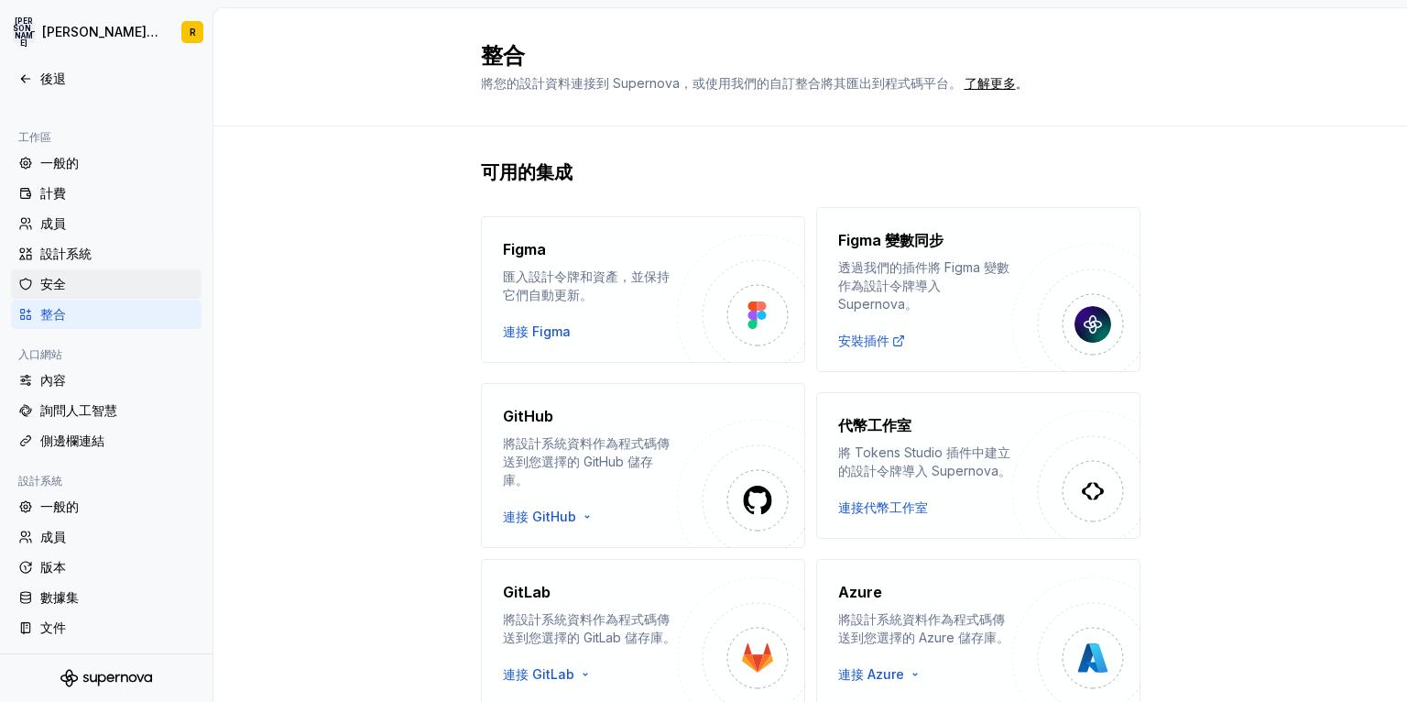
click at [57, 281] on font "安全" at bounding box center [53, 284] width 26 height 16
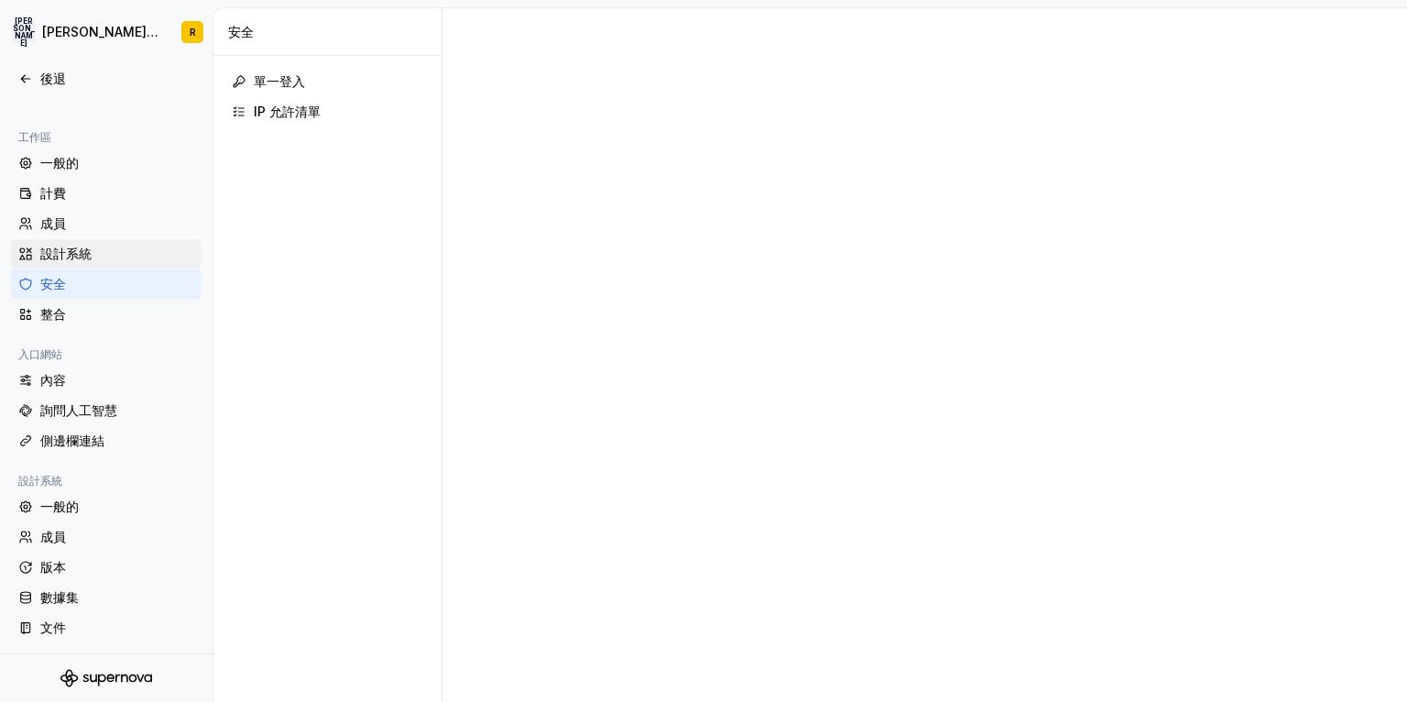
click at [91, 259] on font "設計系統" at bounding box center [65, 253] width 51 height 16
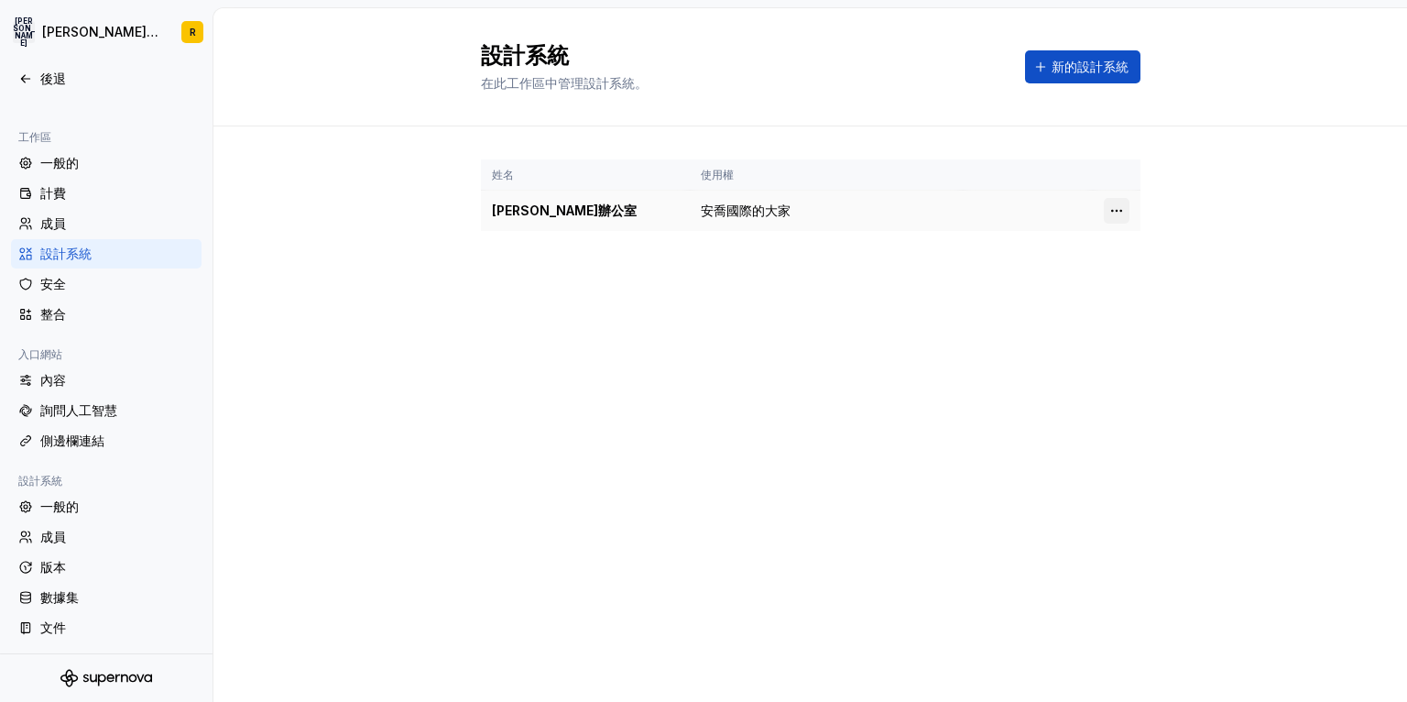
click at [1123, 203] on html "原文 為這個翻譯評分 你的意見回饋將用於協助改善 Google 翻譯品質 安 [PERSON_NAME]辦公室 R 後退 帳戶 輪廓 驗證 通知 工作區 一般…" at bounding box center [703, 351] width 1407 height 702
click at [510, 227] on html "原文 為這個翻譯評分 你的意見回饋將用於協助改善 Google 翻譯品質 安 [PERSON_NAME]辦公室 R 後退 帳戶 輪廓 驗證 通知 工作區 一般…" at bounding box center [703, 351] width 1407 height 702
click at [135, 224] on div "成員" at bounding box center [117, 223] width 154 height 18
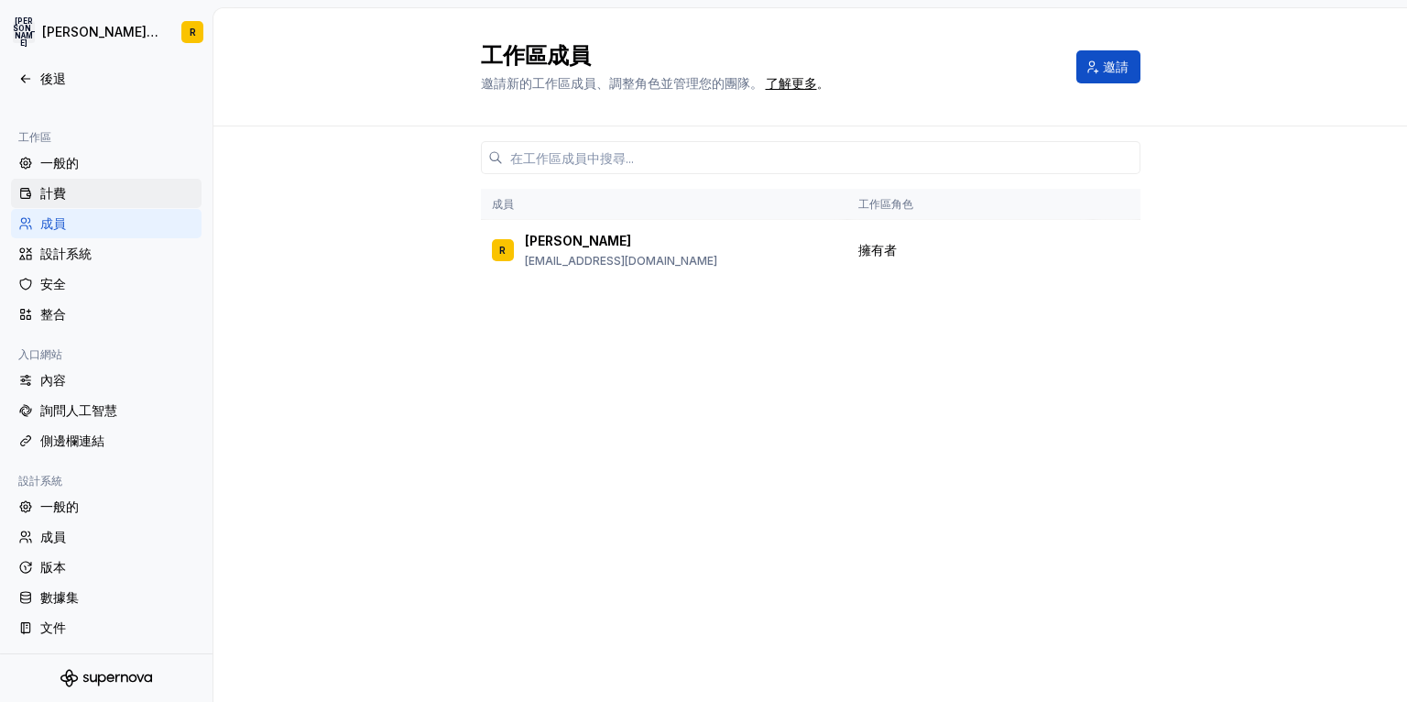
click at [111, 202] on div "計費" at bounding box center [117, 193] width 154 height 18
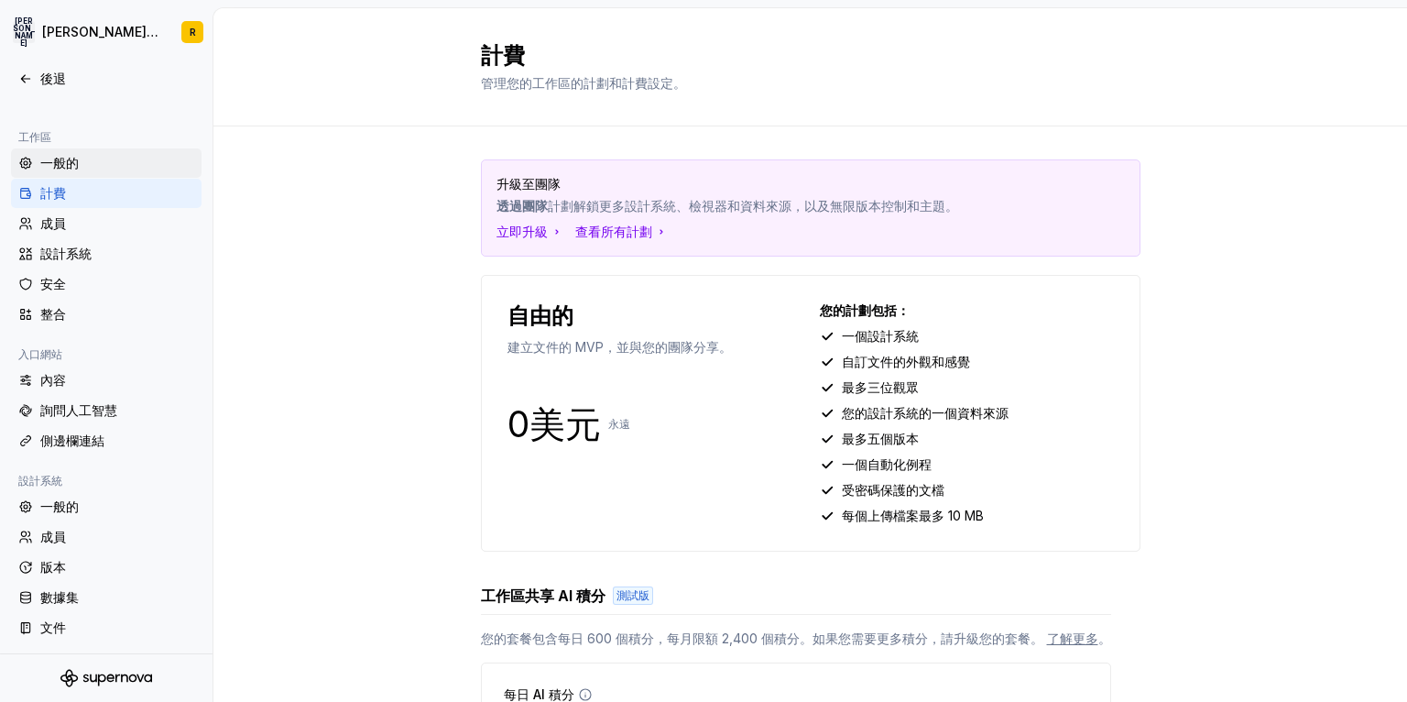
click at [131, 159] on div "一般的" at bounding box center [117, 163] width 154 height 18
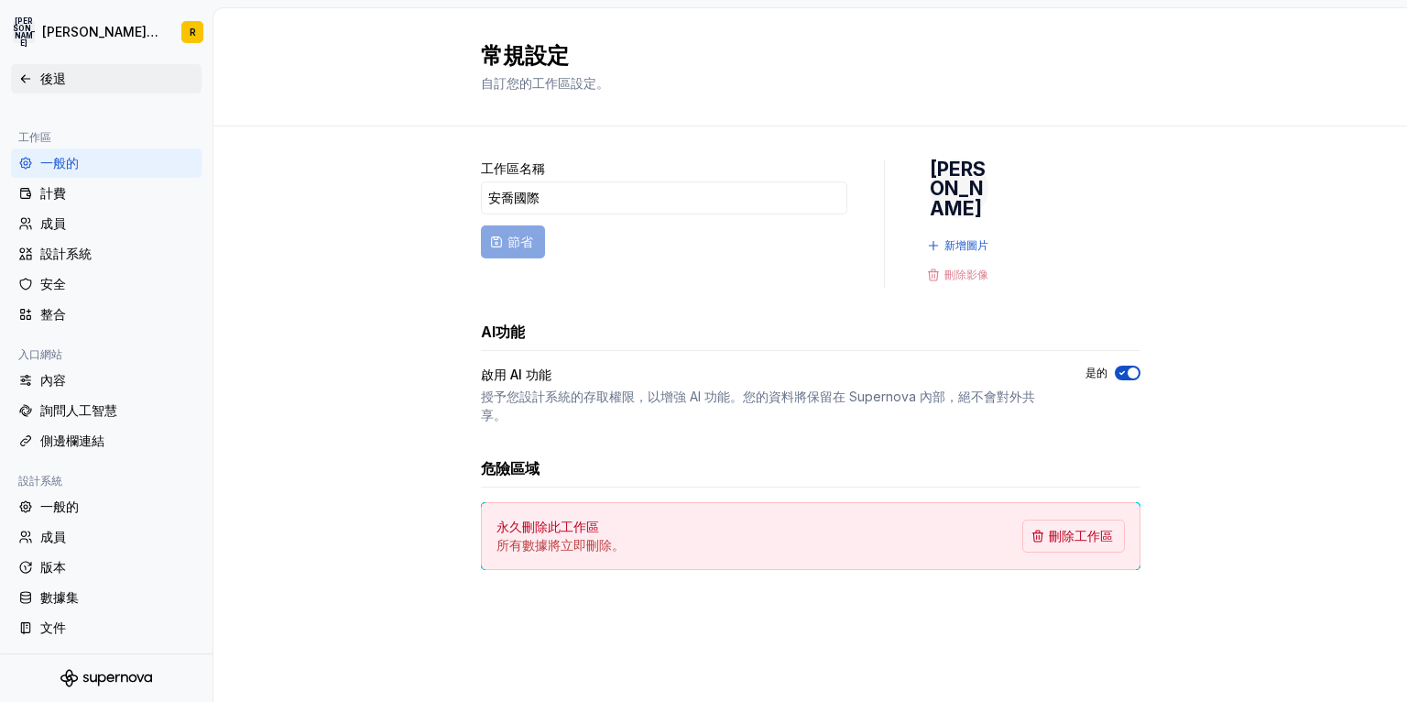
click at [50, 74] on font "後退" at bounding box center [53, 79] width 26 height 16
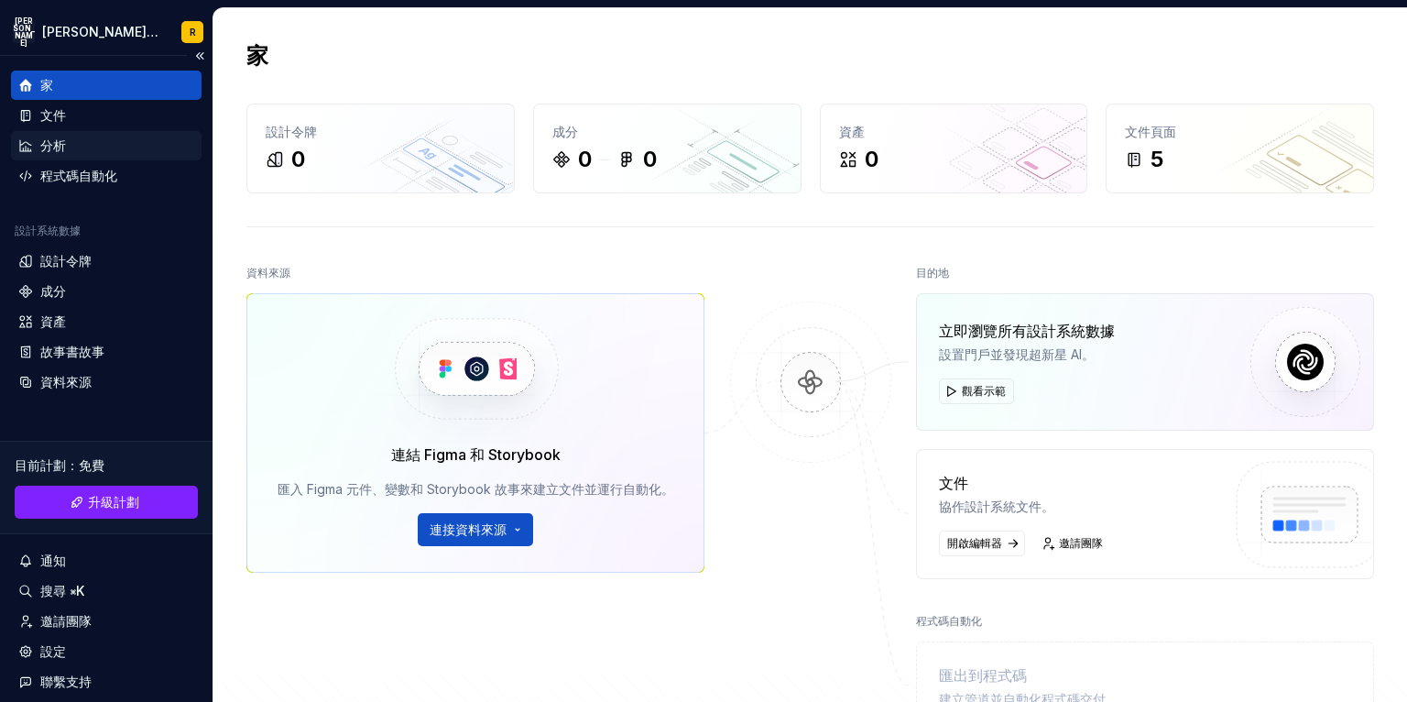
click at [72, 136] on div "分析" at bounding box center [106, 145] width 176 height 18
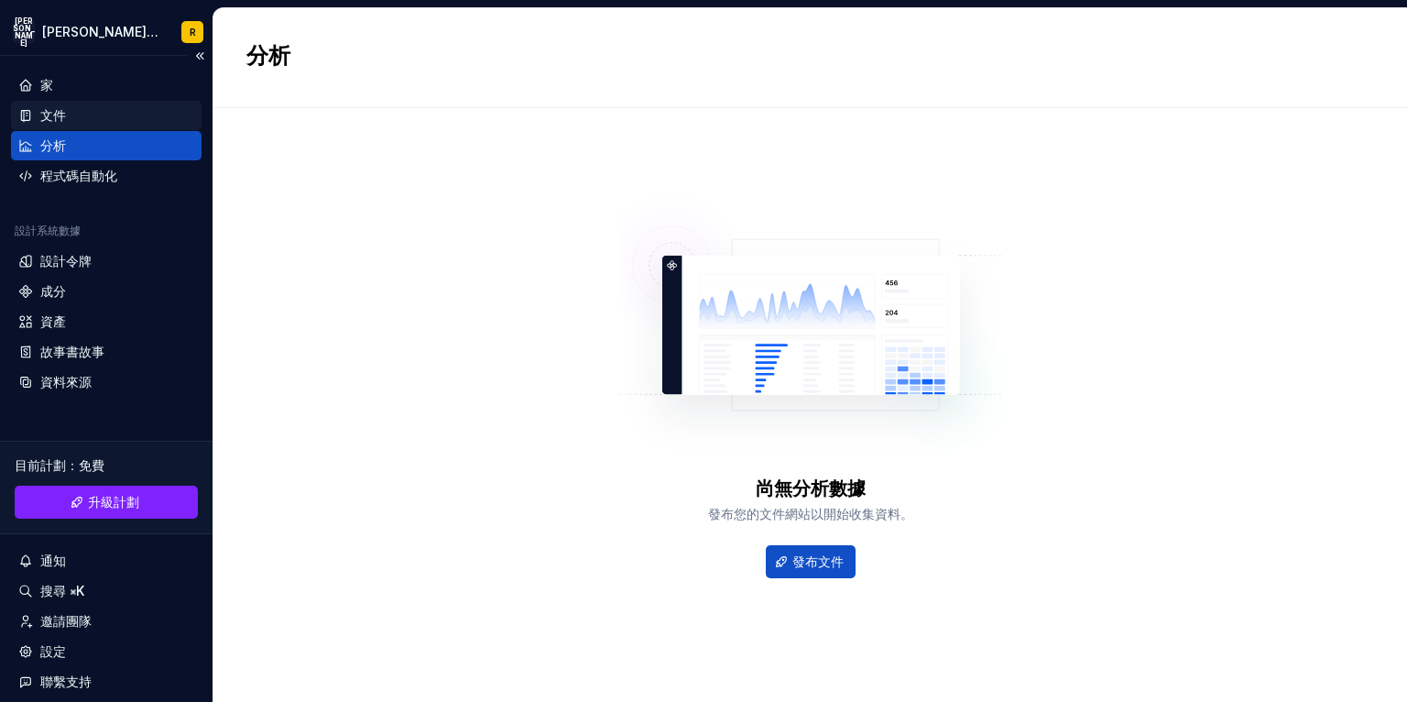
click at [120, 121] on div "文件" at bounding box center [106, 115] width 176 height 18
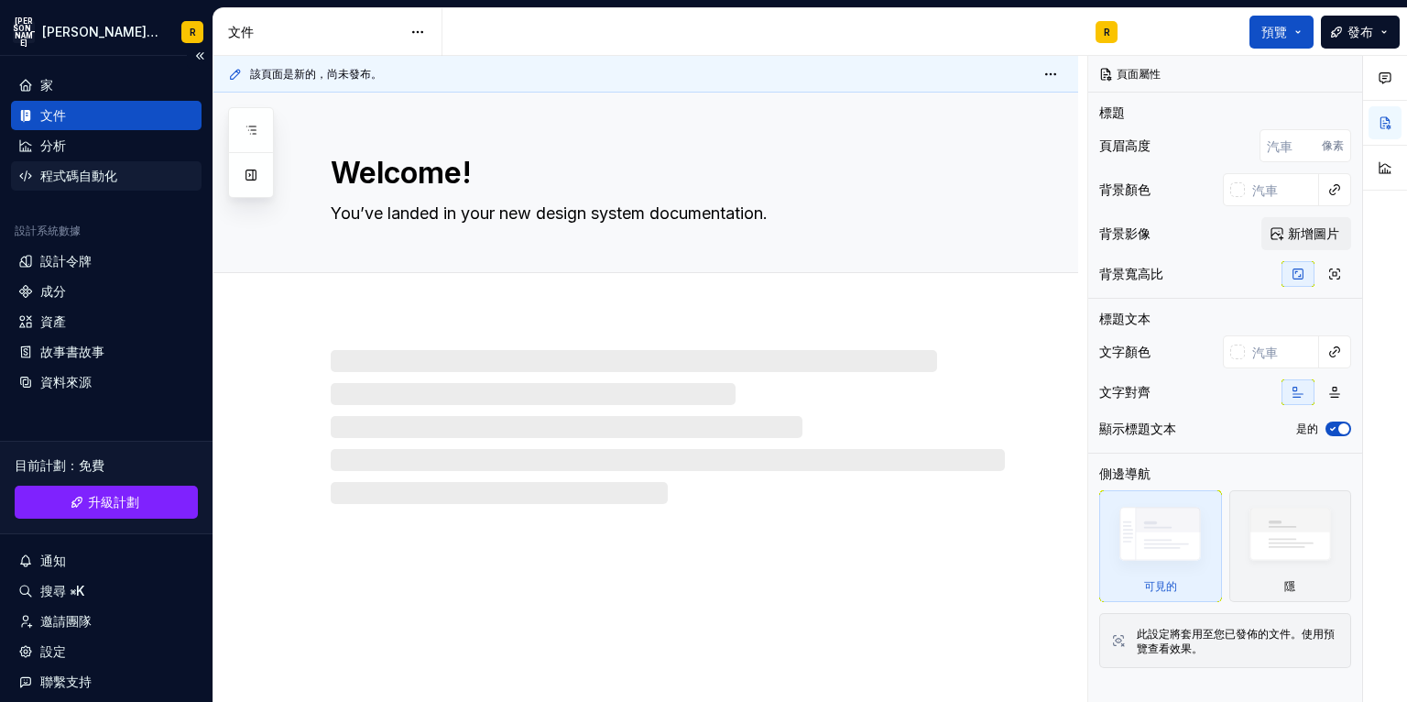
type textarea "*"
click at [107, 174] on font "程式碼自動化" at bounding box center [78, 176] width 77 height 16
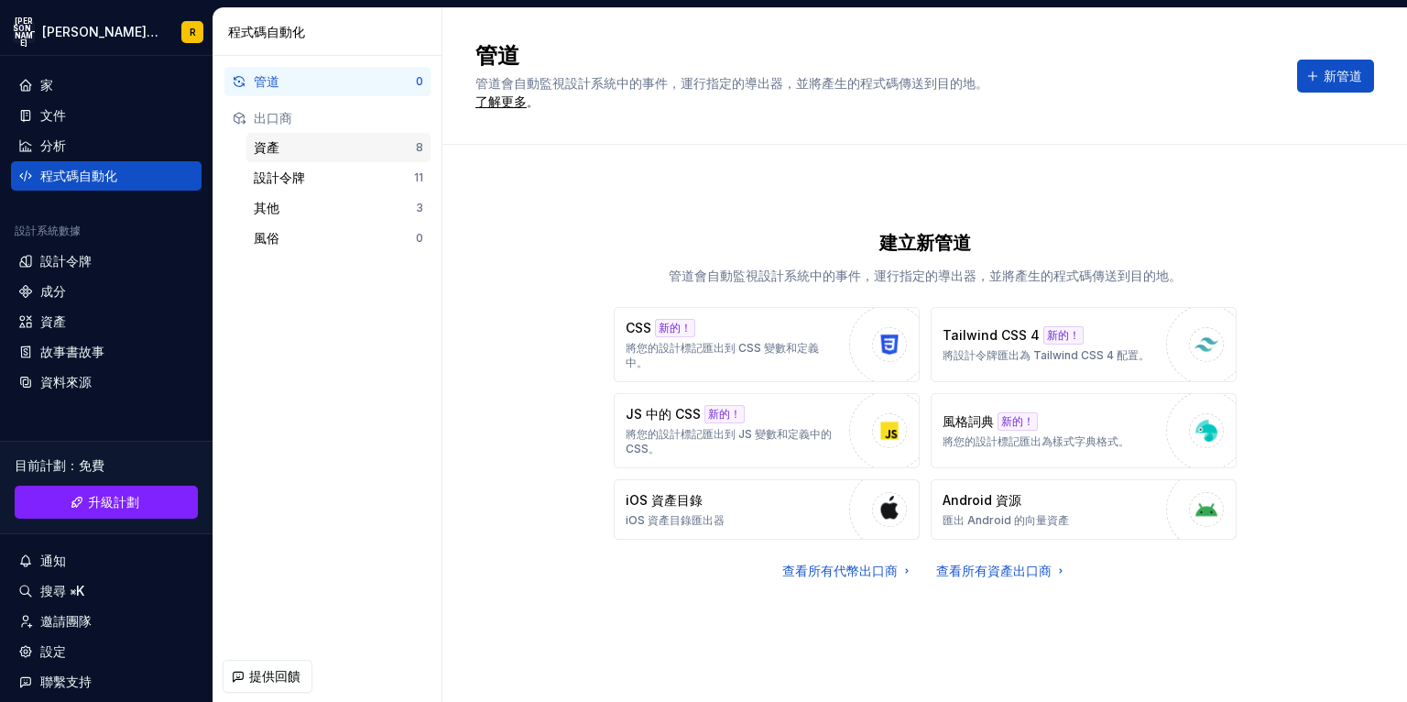
click at [345, 150] on div "資產" at bounding box center [335, 147] width 162 height 18
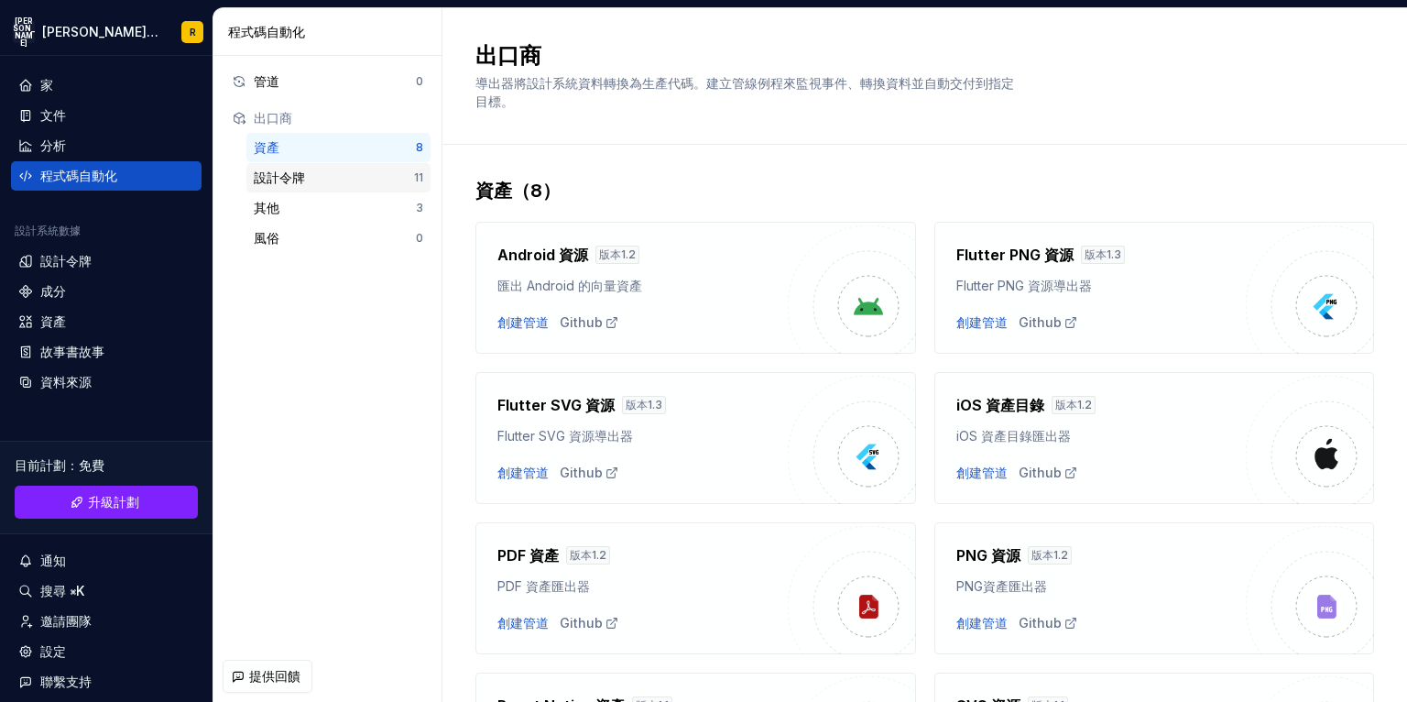
click at [330, 191] on div "設計令牌 11" at bounding box center [338, 177] width 184 height 29
